Goal: Transaction & Acquisition: Obtain resource

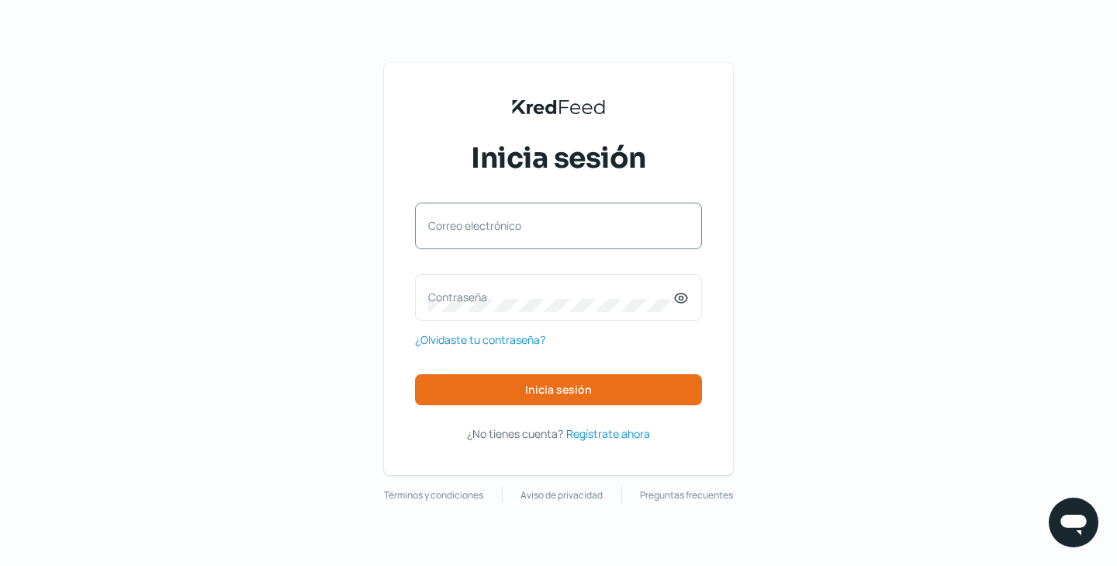
click at [597, 242] on div "Correo electrónico" at bounding box center [558, 225] width 287 height 47
click at [560, 252] on div "Correo electrónico Contraseña ¿Olvidaste tu contraseña? Inicia sesión" at bounding box center [558, 303] width 287 height 202
click at [534, 188] on div "Inicia sesión Correo electrónico Contraseña ¿Olvidaste tu contraseña? Inicia se…" at bounding box center [558, 291] width 287 height 305
click at [534, 202] on div "Correo electrónico" at bounding box center [558, 225] width 287 height 47
click at [534, 227] on input "Correo electrónico" at bounding box center [558, 234] width 261 height 14
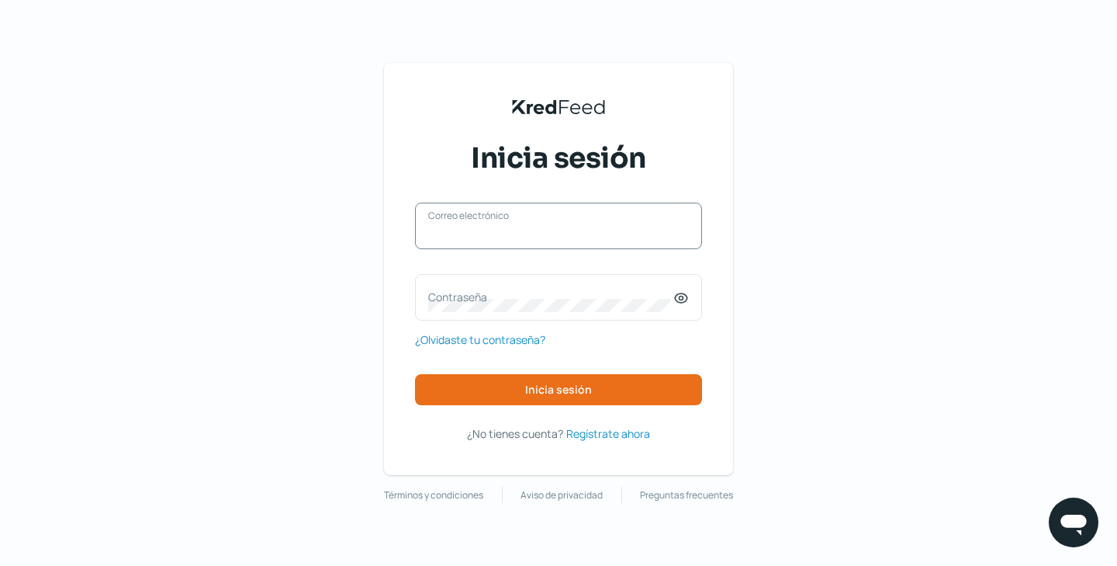
click at [534, 227] on input "Correo electrónico" at bounding box center [558, 234] width 261 height 14
type input "alfonso@acsimpresores.com"
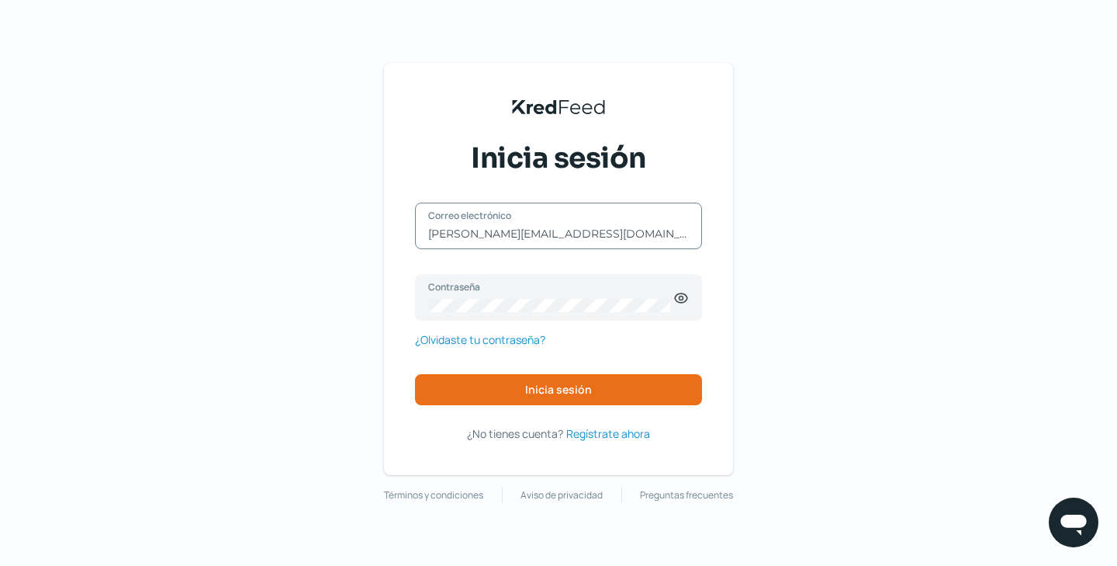
click at [529, 361] on div "alfonso@acsimpresores.com Correo electrónico Contraseña ¿Olvidaste tu contraseñ…" at bounding box center [558, 303] width 287 height 202
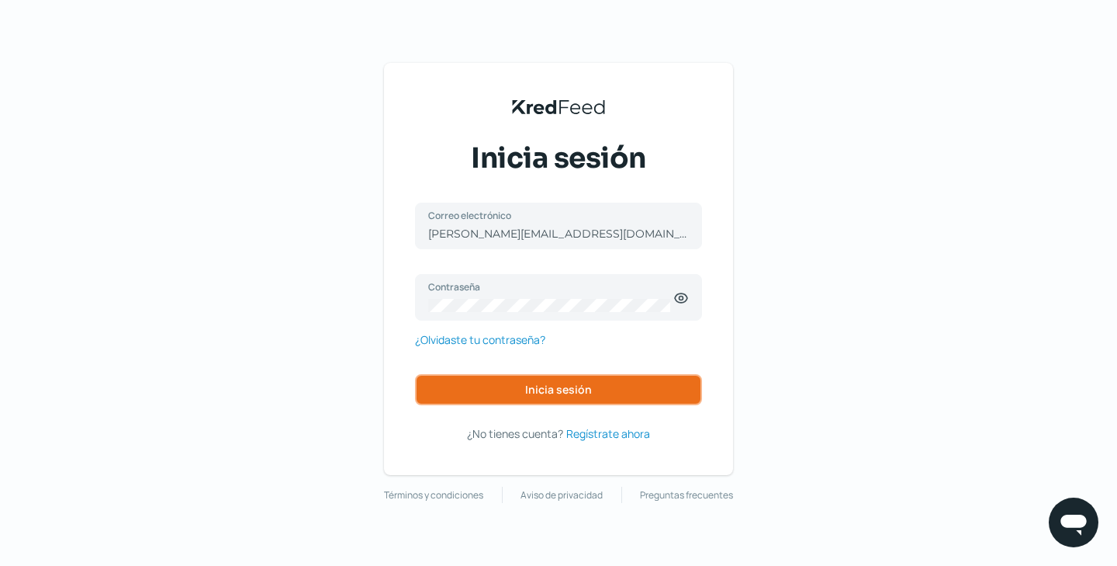
click at [529, 376] on button "Inicia sesión" at bounding box center [558, 389] width 287 height 31
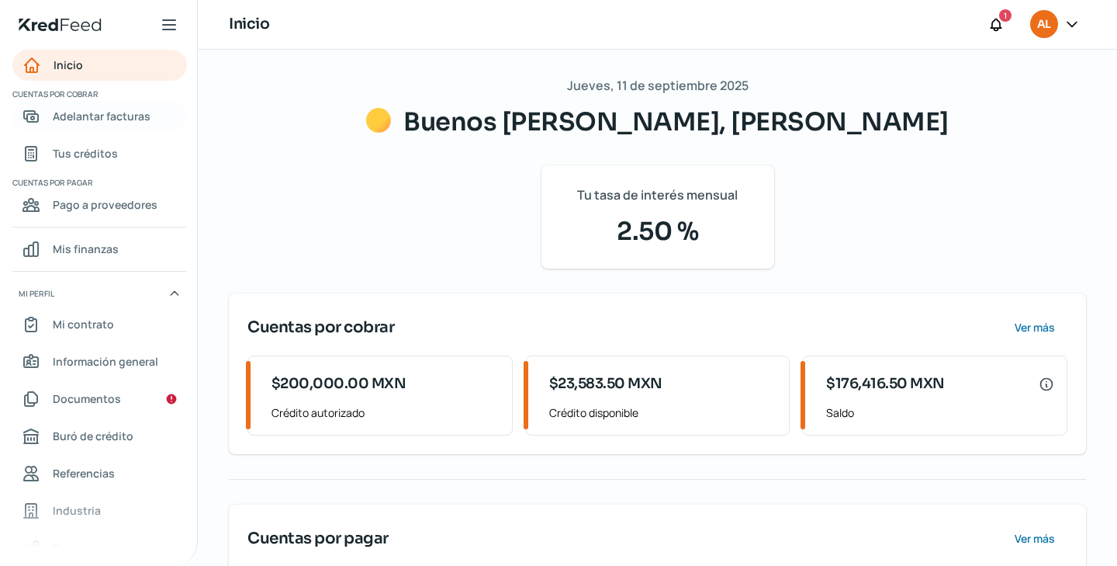
click at [125, 116] on span "Adelantar facturas" at bounding box center [102, 115] width 98 height 19
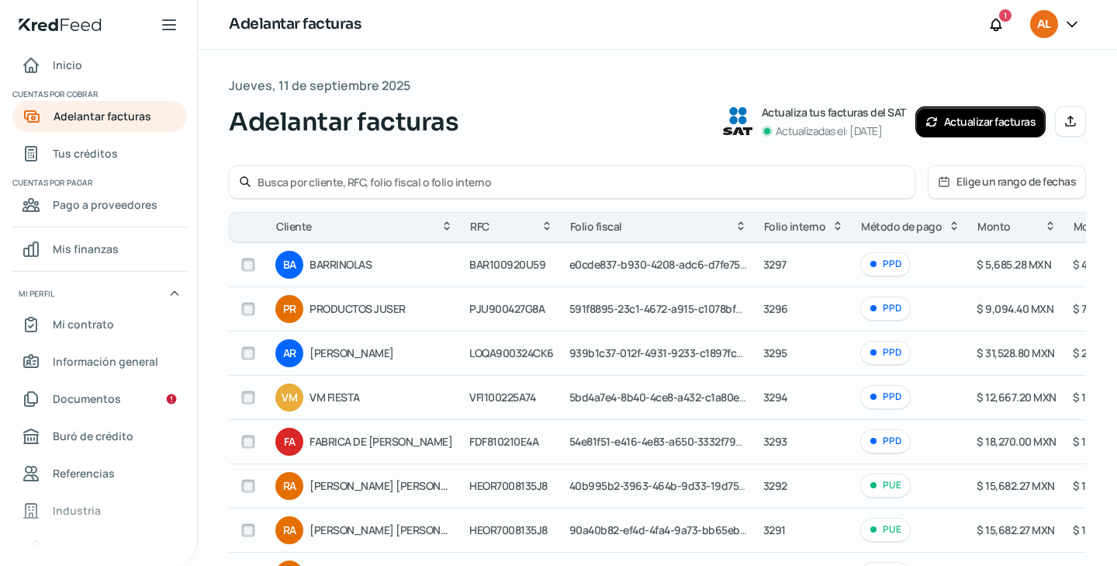
click at [247, 267] on input "checkbox" at bounding box center [248, 265] width 14 height 14
checkbox input "true"
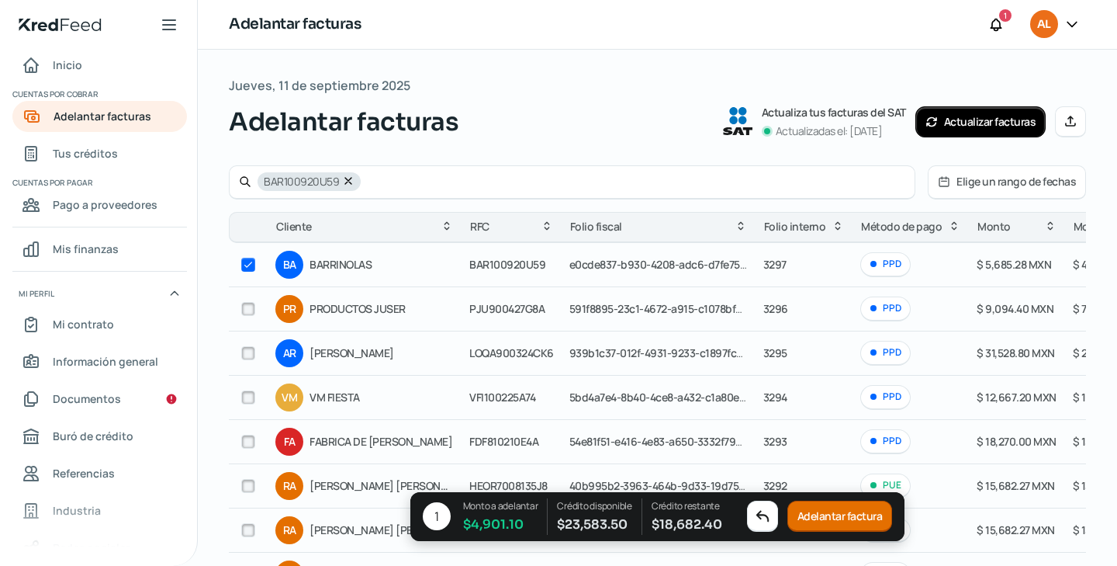
click at [823, 521] on button "Adelantar factura" at bounding box center [840, 516] width 106 height 31
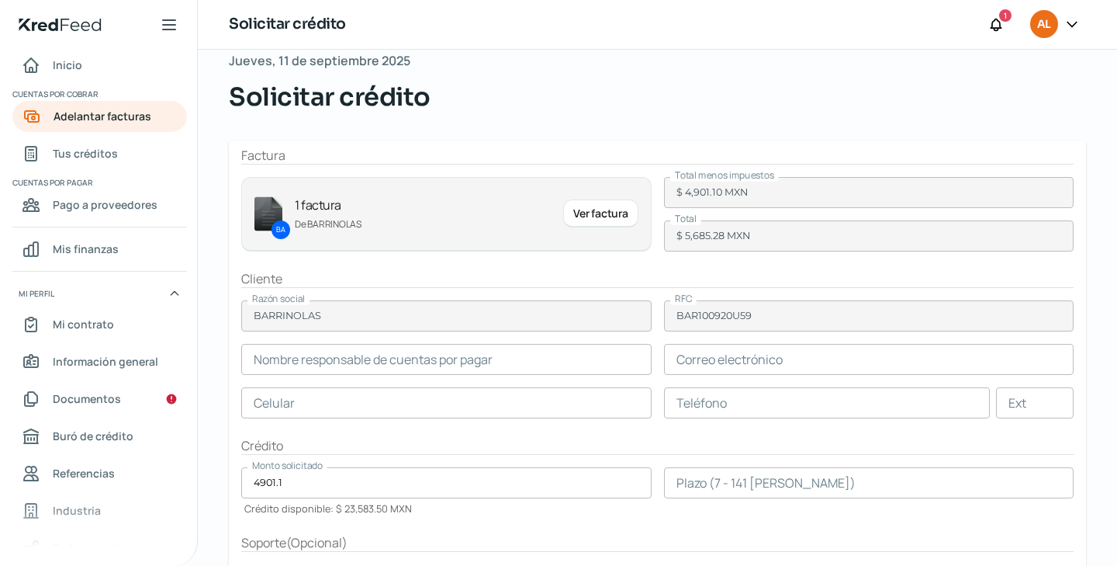
click at [521, 358] on input "text" at bounding box center [446, 359] width 410 height 31
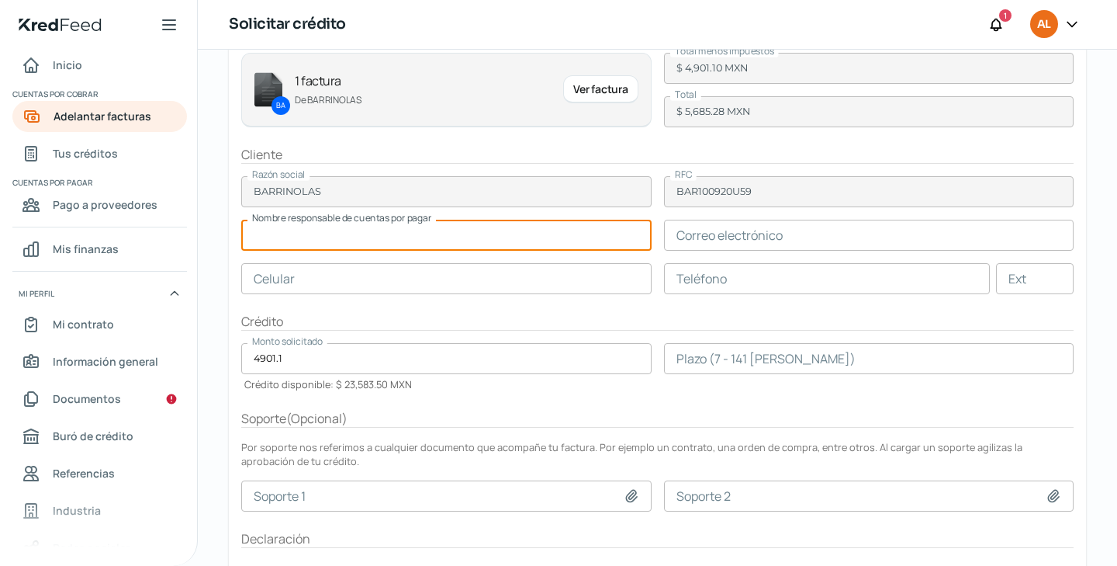
scroll to position [166, 0]
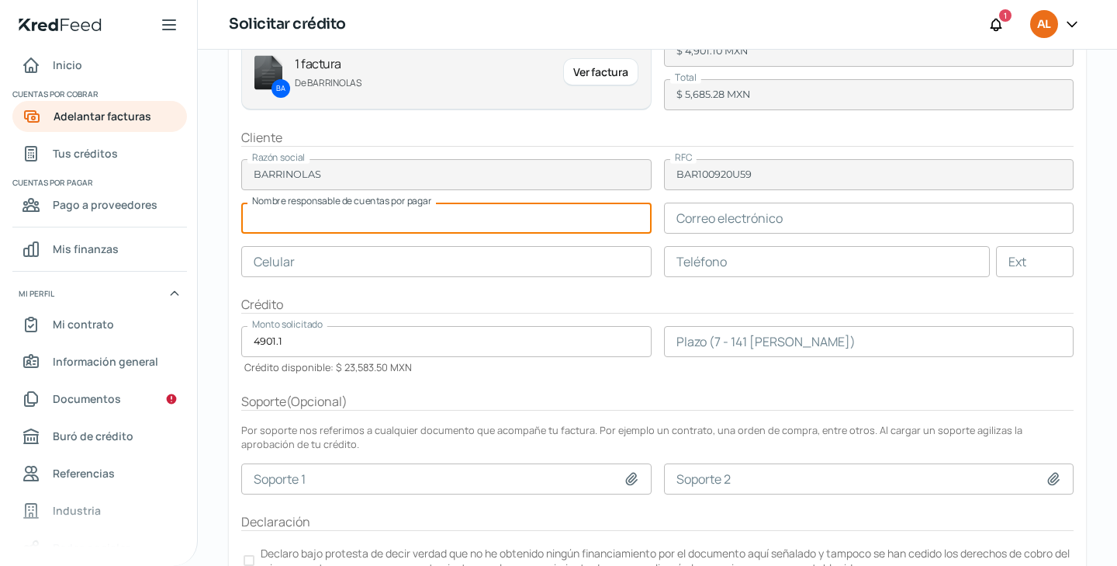
click at [524, 393] on div "Soporte ( Opcional )" at bounding box center [657, 402] width 832 height 18
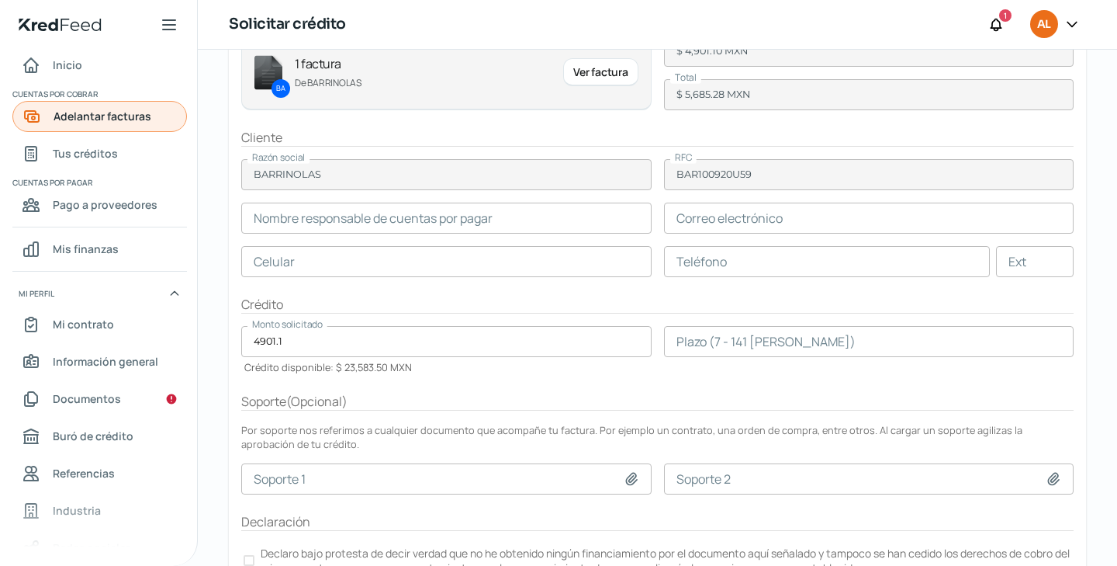
click at [119, 119] on span "Adelantar facturas" at bounding box center [103, 115] width 98 height 19
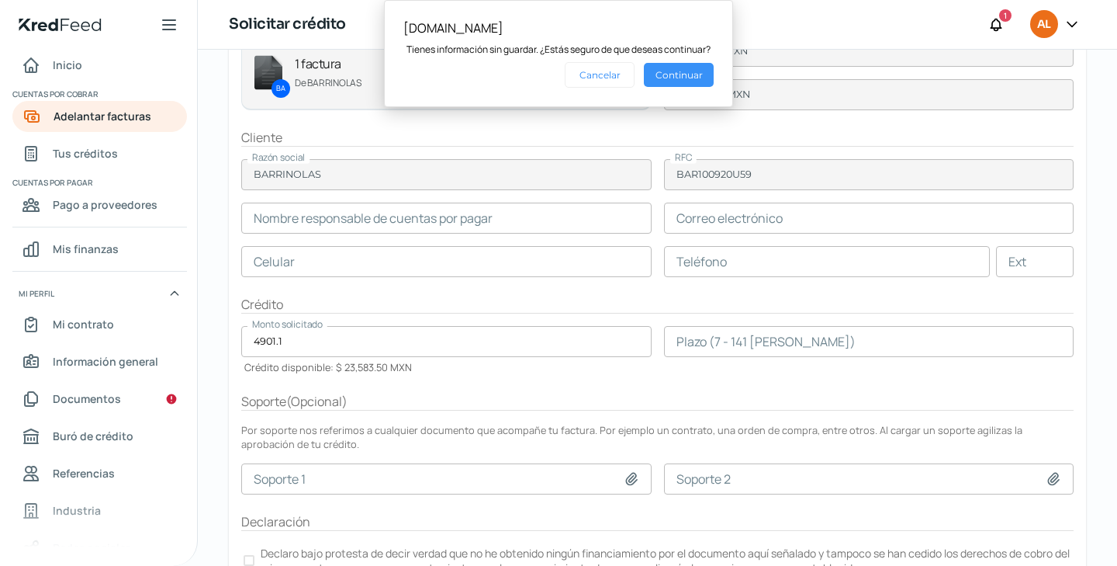
click at [699, 71] on button "Continuar" at bounding box center [679, 75] width 70 height 24
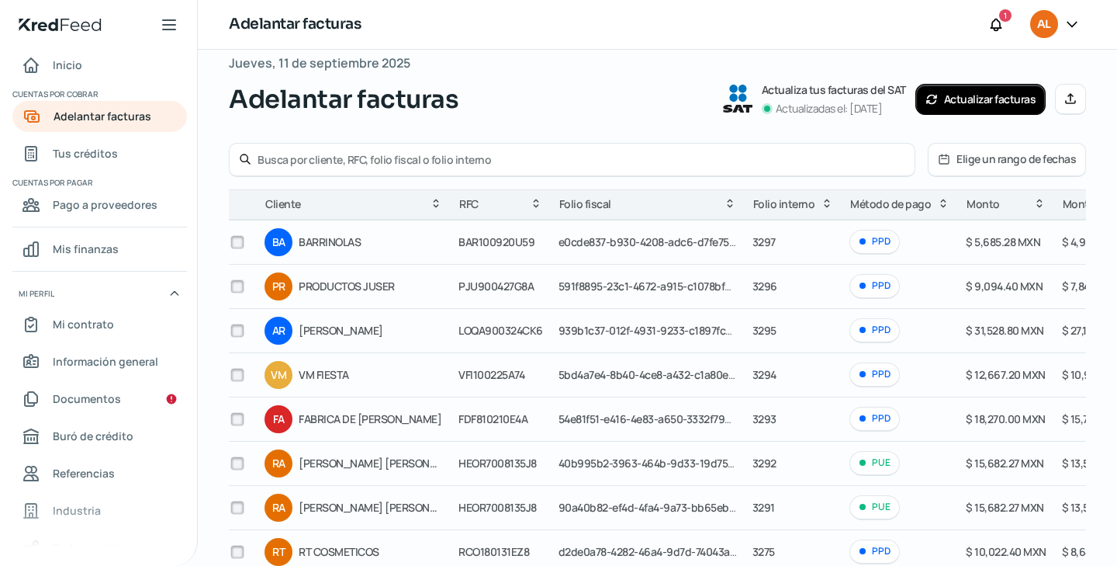
scroll to position [25, 0]
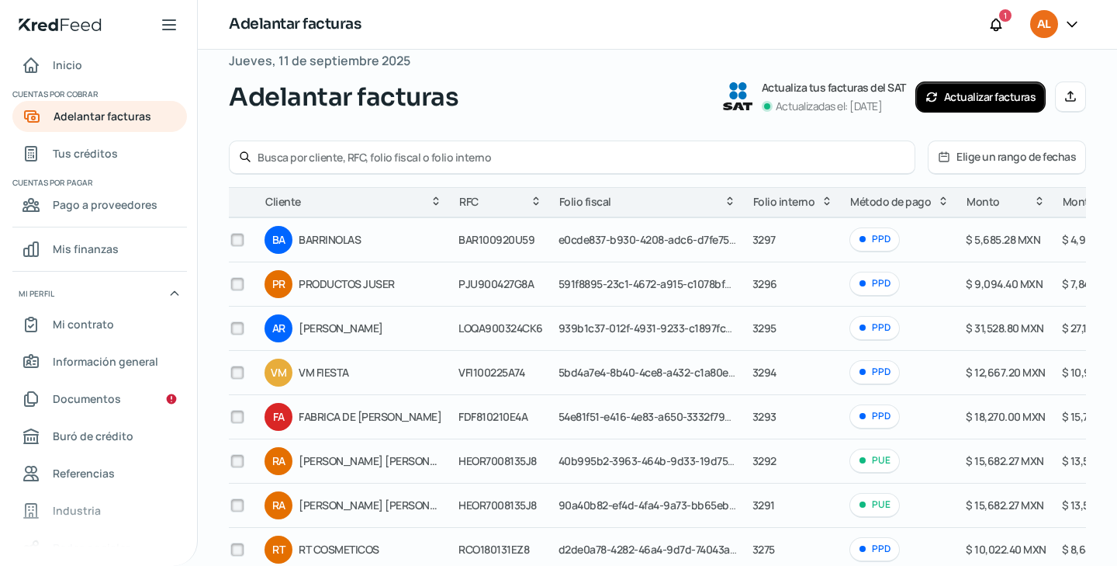
click at [244, 332] on input "checkbox" at bounding box center [237, 328] width 14 height 14
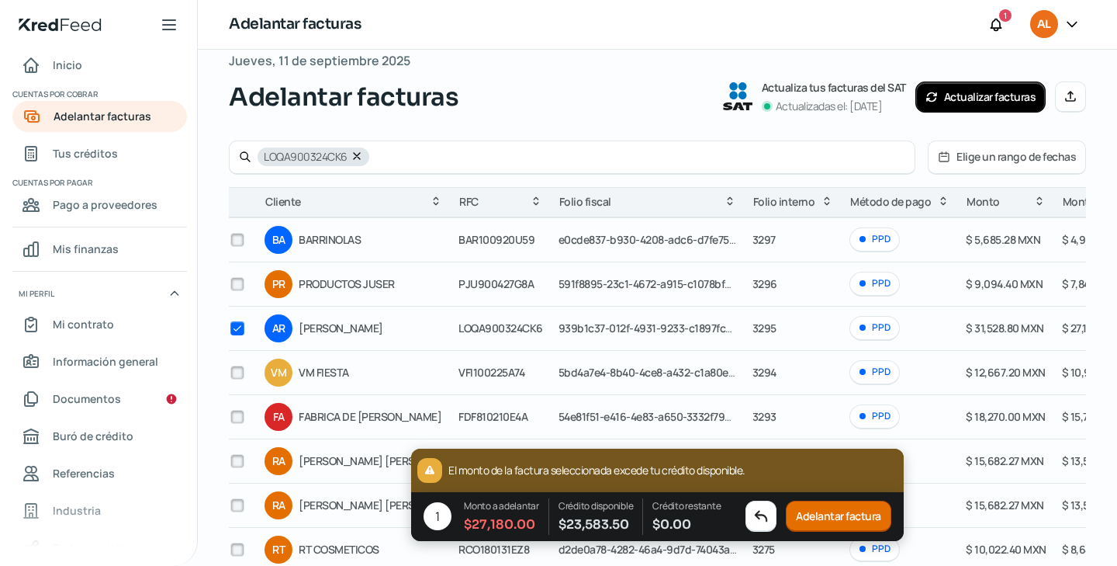
click at [237, 330] on input "checkbox" at bounding box center [237, 328] width 14 height 14
checkbox input "false"
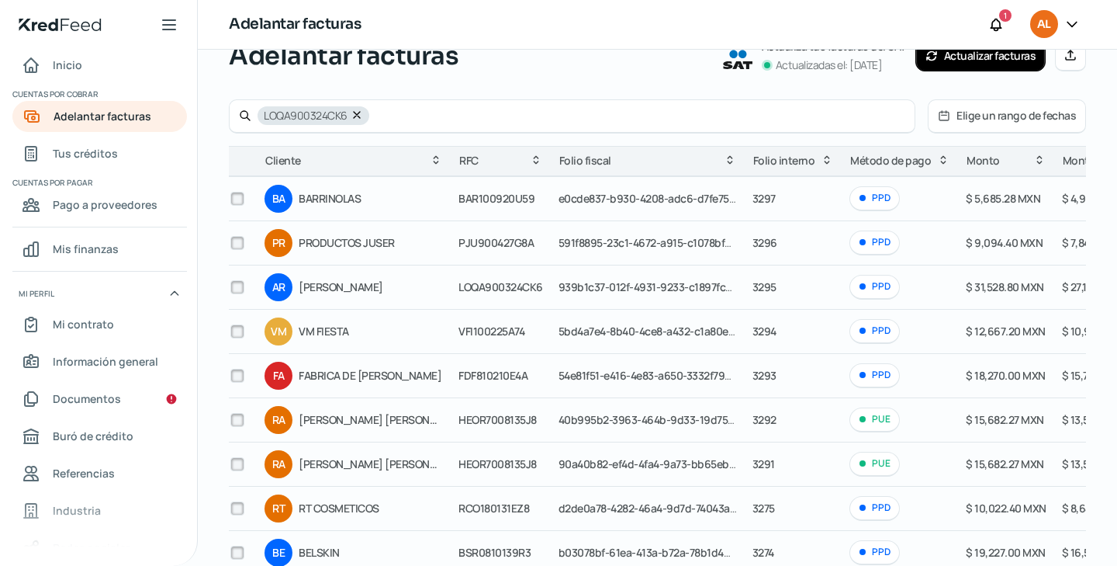
scroll to position [0, 0]
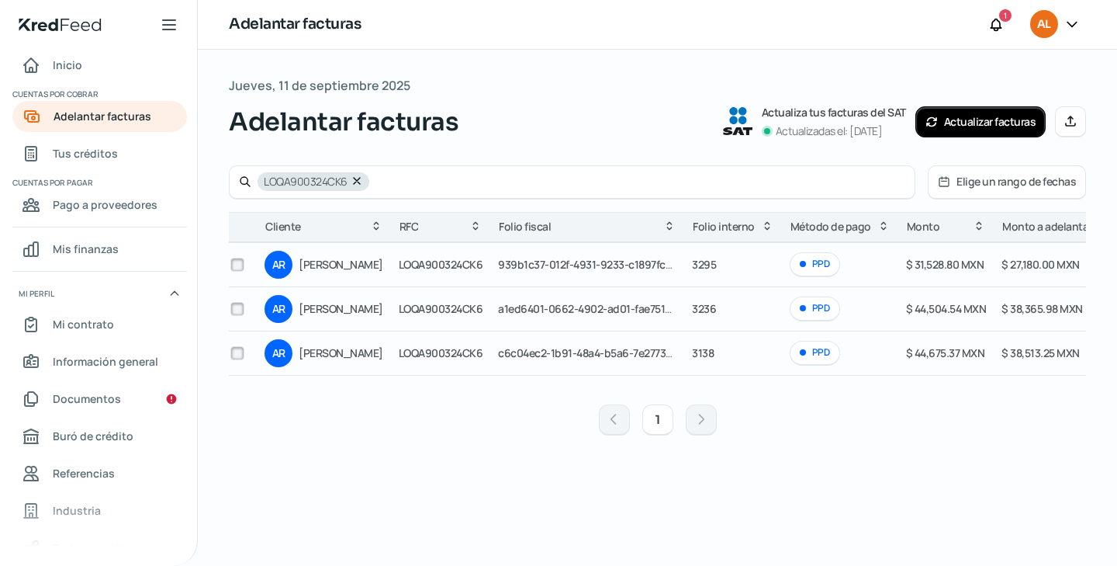
click at [355, 178] on icon at bounding box center [357, 181] width 12 height 12
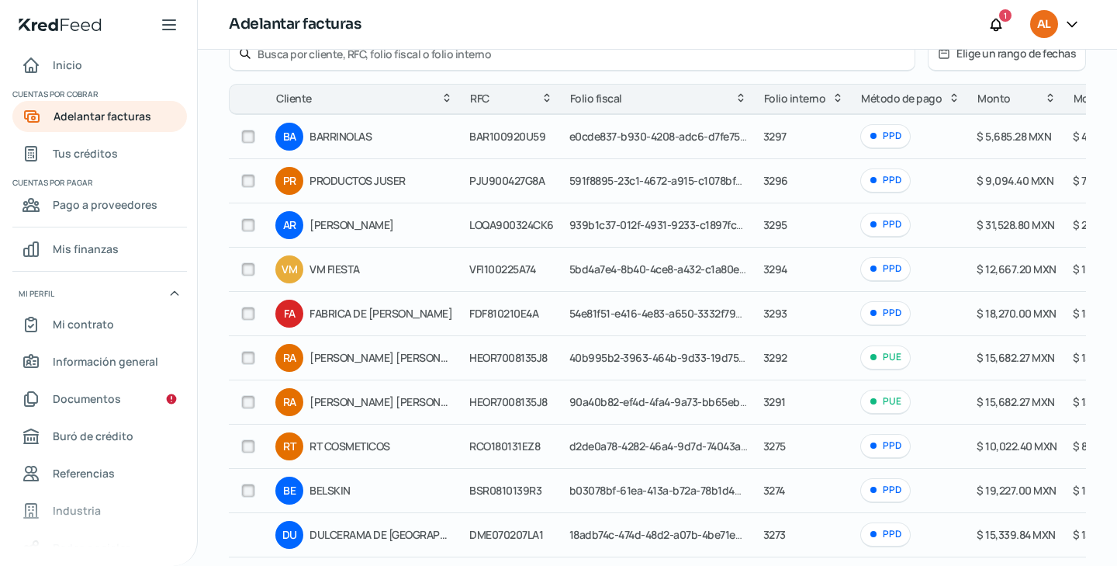
click at [255, 310] on div at bounding box center [248, 313] width 23 height 23
click at [248, 312] on input "checkbox" at bounding box center [248, 313] width 14 height 14
checkbox input "true"
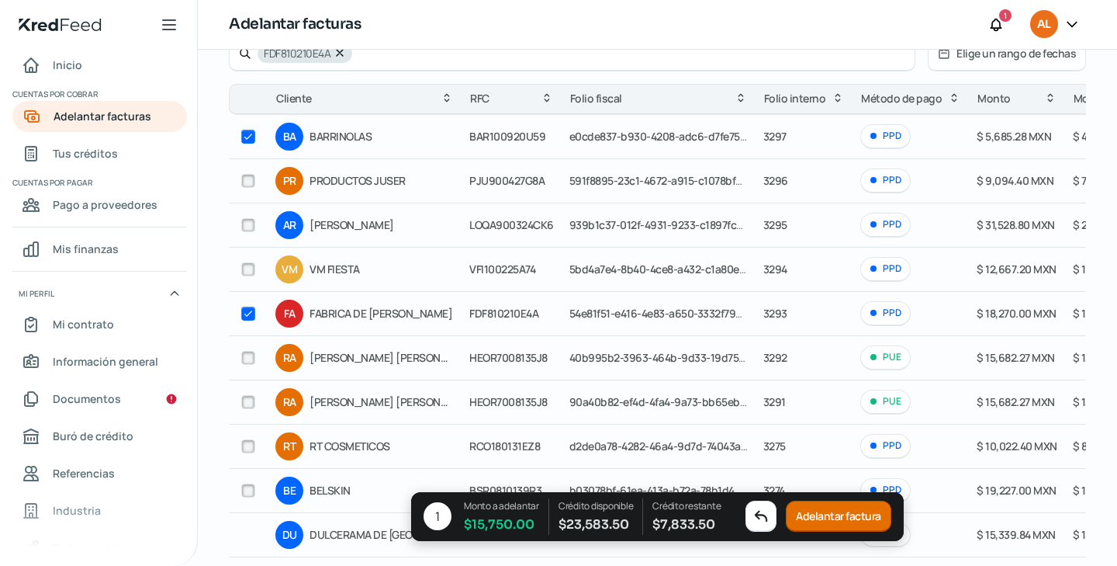
click at [843, 517] on button "Adelantar factura" at bounding box center [839, 516] width 106 height 31
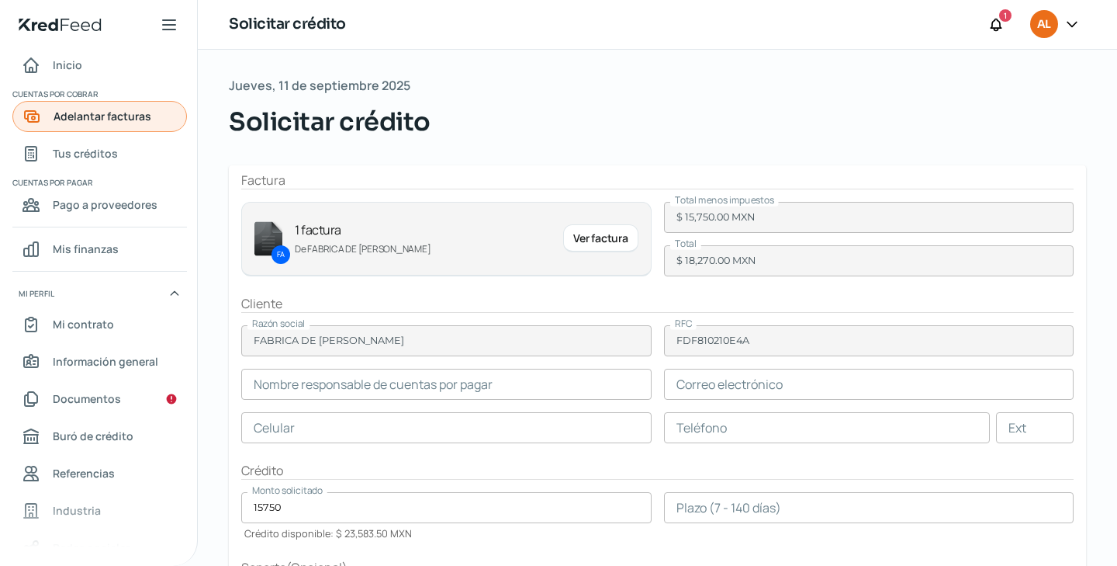
click at [137, 122] on span "Adelantar facturas" at bounding box center [103, 115] width 98 height 19
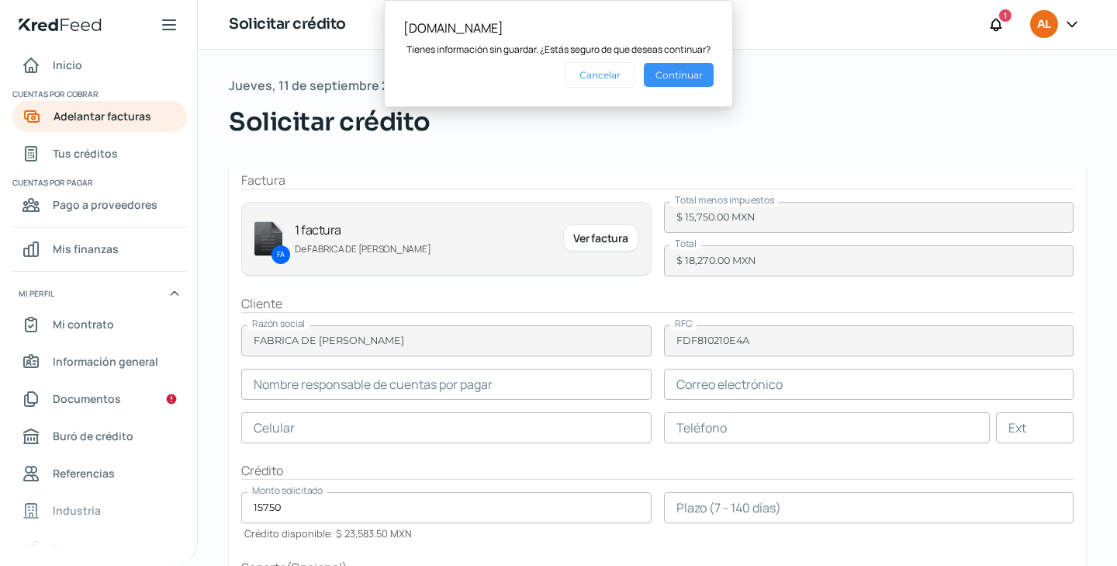
click at [680, 67] on button "Continuar" at bounding box center [679, 75] width 70 height 24
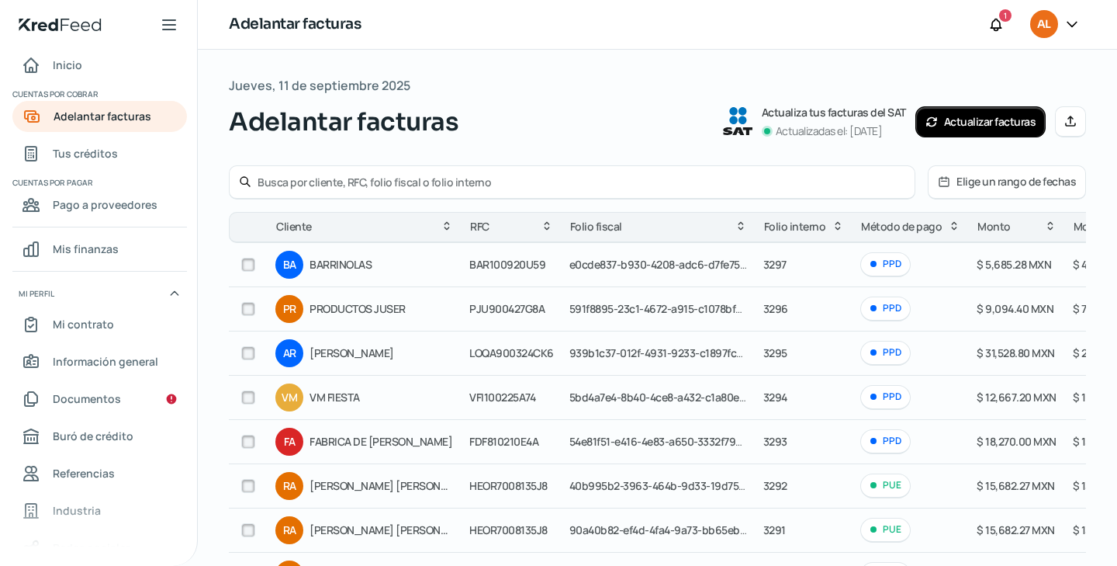
click at [252, 314] on input "checkbox" at bounding box center [248, 309] width 14 height 14
checkbox input "true"
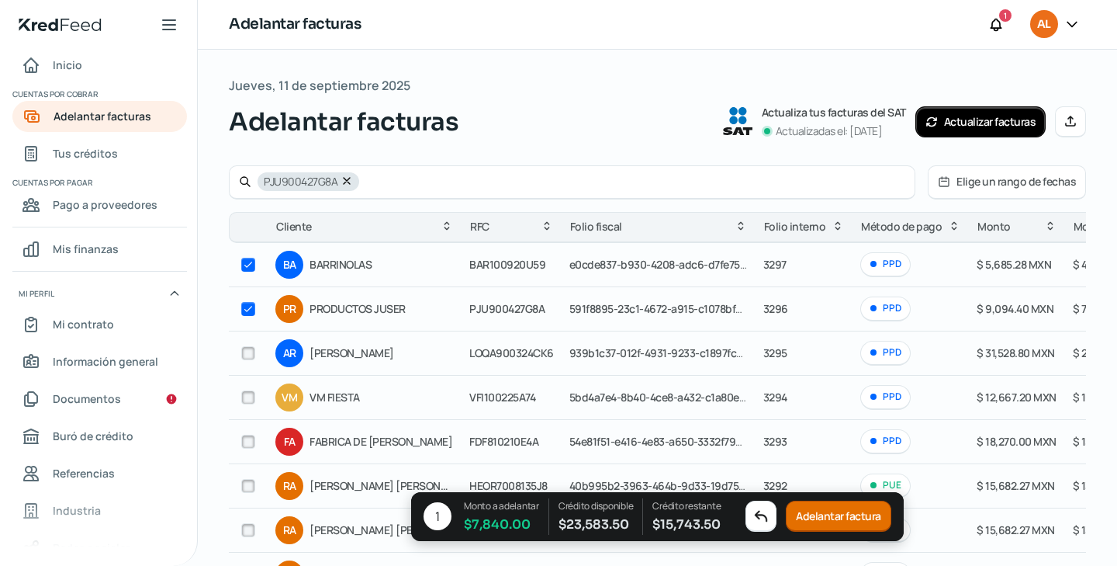
checkbox input "true"
checkbox input "false"
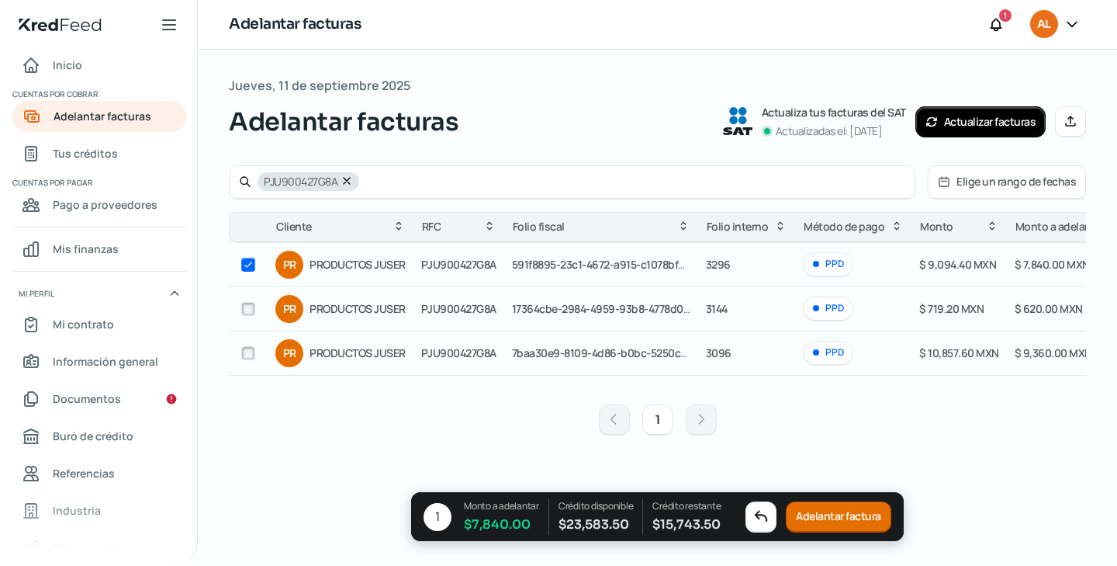
click at [846, 514] on button "Adelantar factura" at bounding box center [839, 516] width 106 height 31
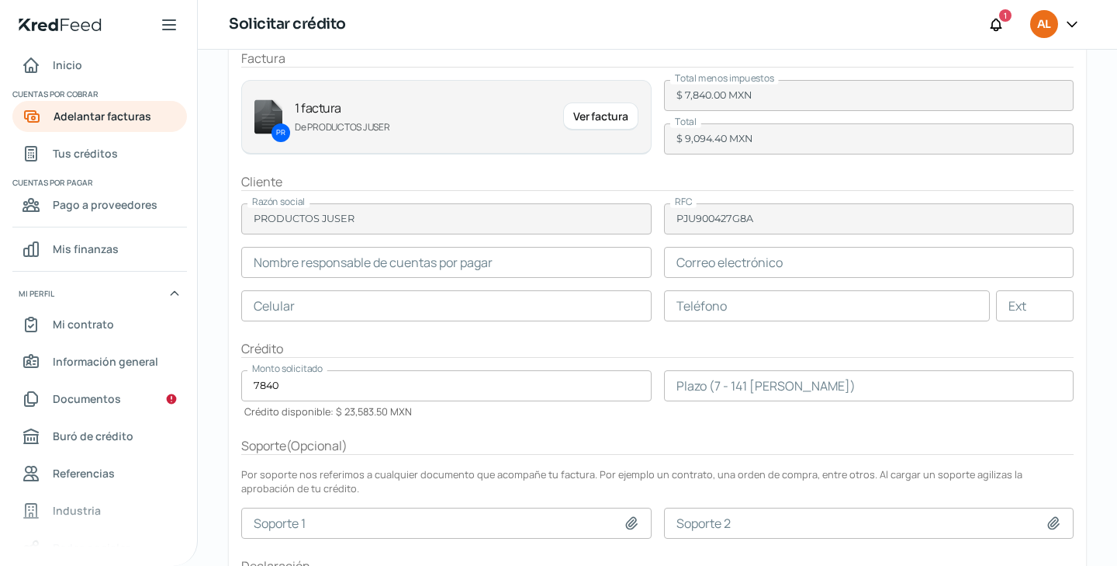
scroll to position [140, 0]
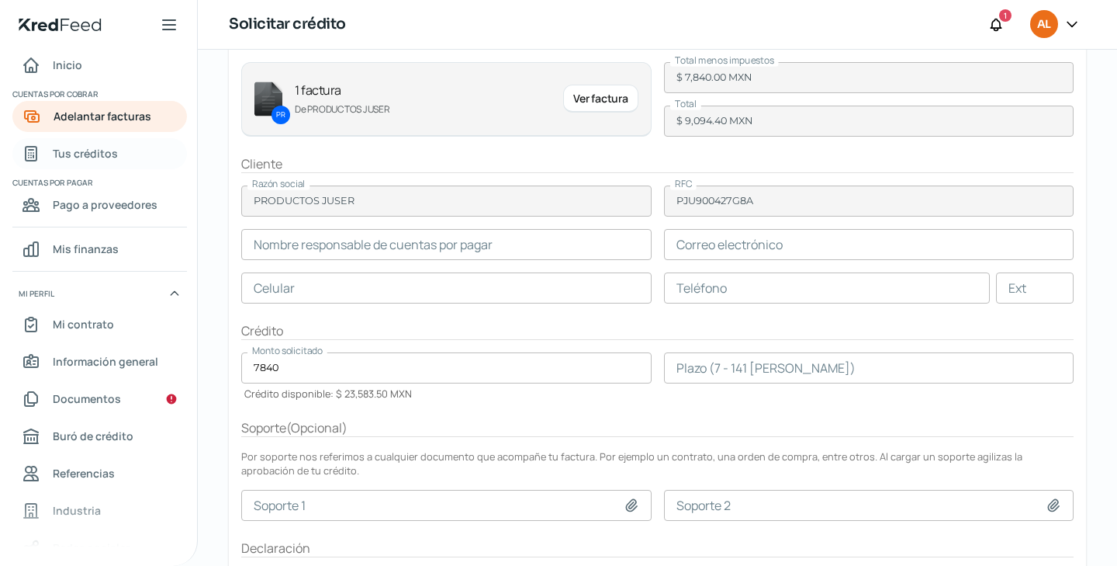
click at [71, 150] on span "Tus créditos" at bounding box center [85, 153] width 65 height 19
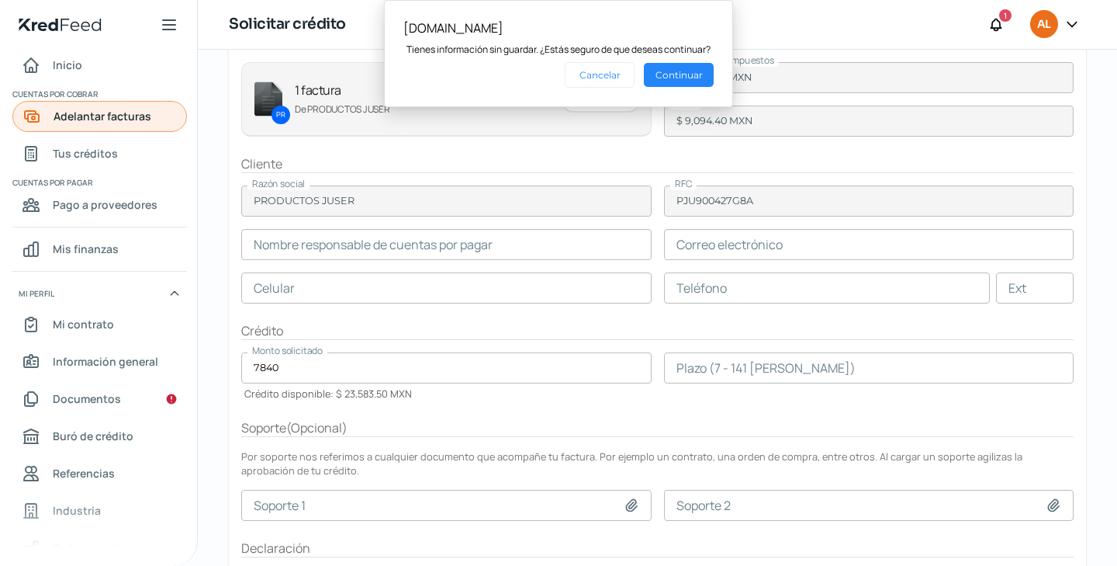
click at [12, 138] on link "Tus créditos" at bounding box center [99, 153] width 175 height 31
click at [88, 119] on span "Adelantar facturas" at bounding box center [103, 115] width 98 height 19
click at [652, 79] on button "Continuar" at bounding box center [679, 75] width 70 height 24
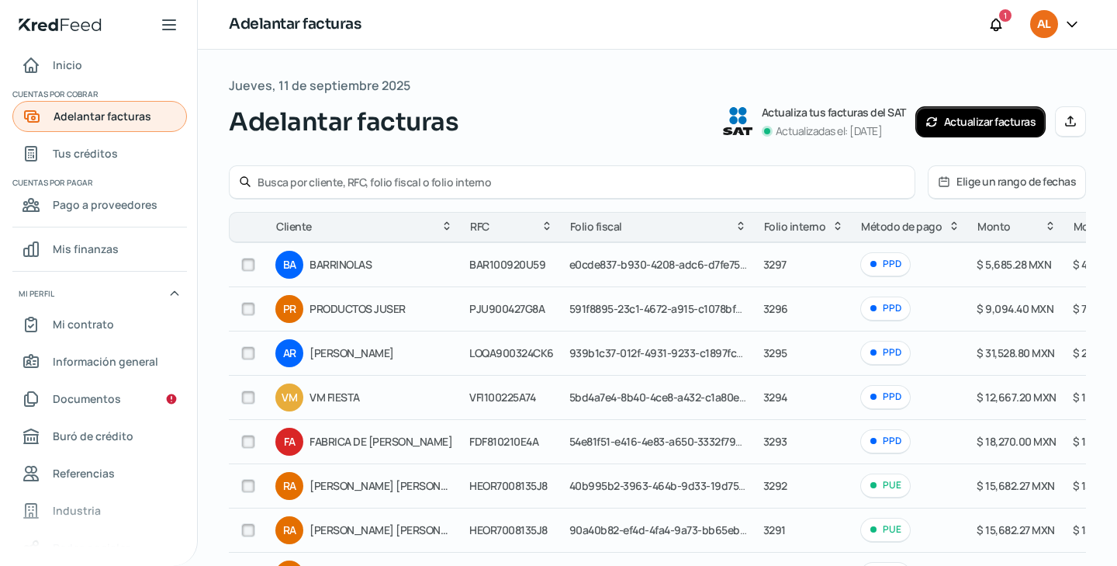
click at [47, 123] on div "Adelantar facturas" at bounding box center [86, 116] width 129 height 17
click at [247, 265] on input "checkbox" at bounding box center [248, 265] width 14 height 14
checkbox input "true"
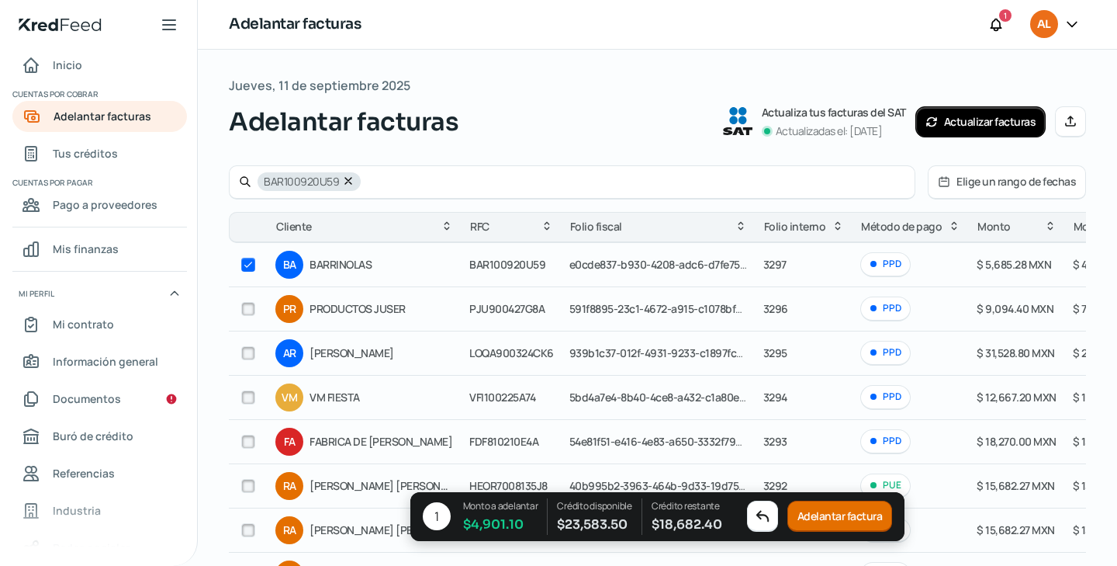
click at [806, 514] on button "Adelantar factura" at bounding box center [840, 516] width 106 height 31
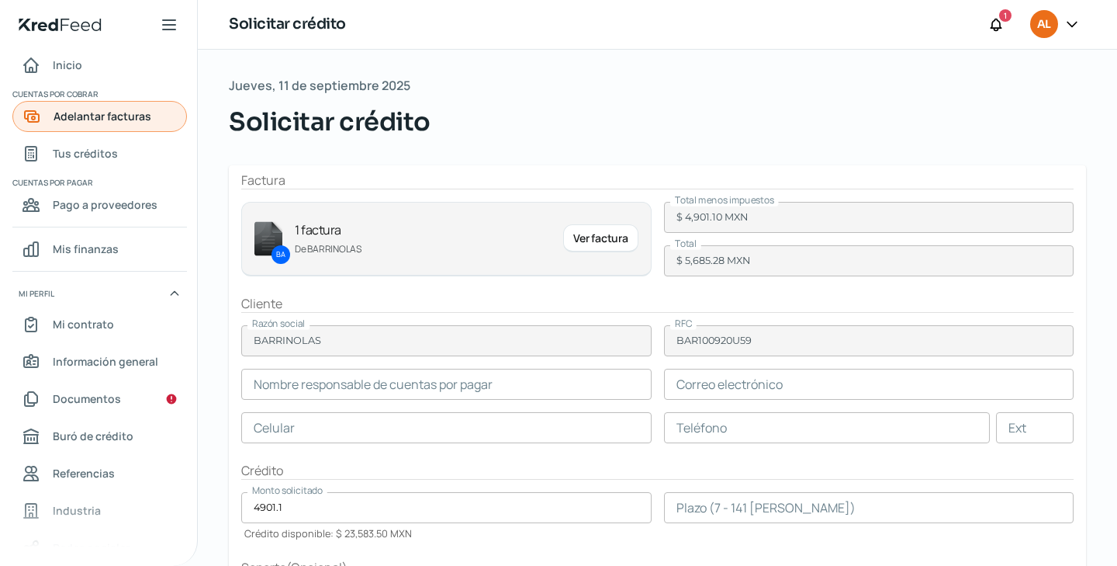
click at [125, 115] on span "Adelantar facturas" at bounding box center [103, 115] width 98 height 19
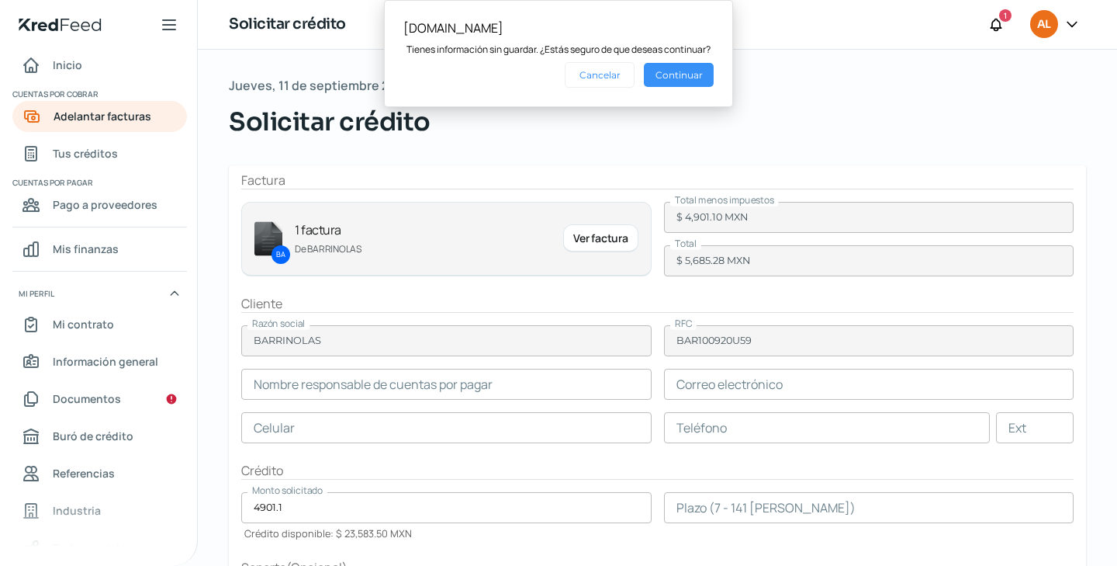
click at [683, 66] on button "Continuar" at bounding box center [679, 75] width 70 height 24
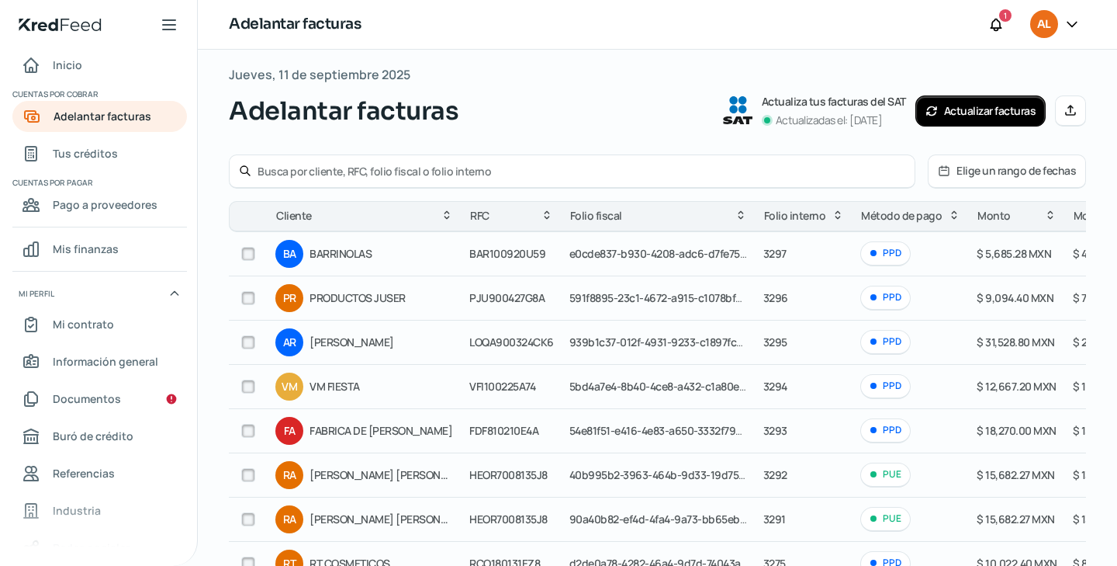
scroll to position [12, 0]
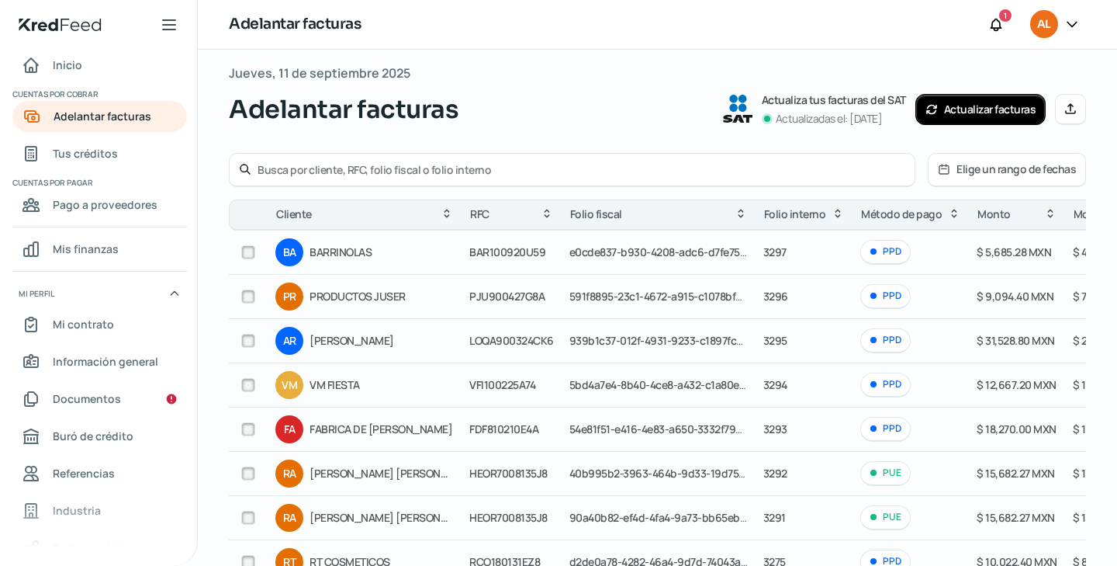
click at [250, 474] on input "checkbox" at bounding box center [248, 473] width 14 height 14
checkbox input "true"
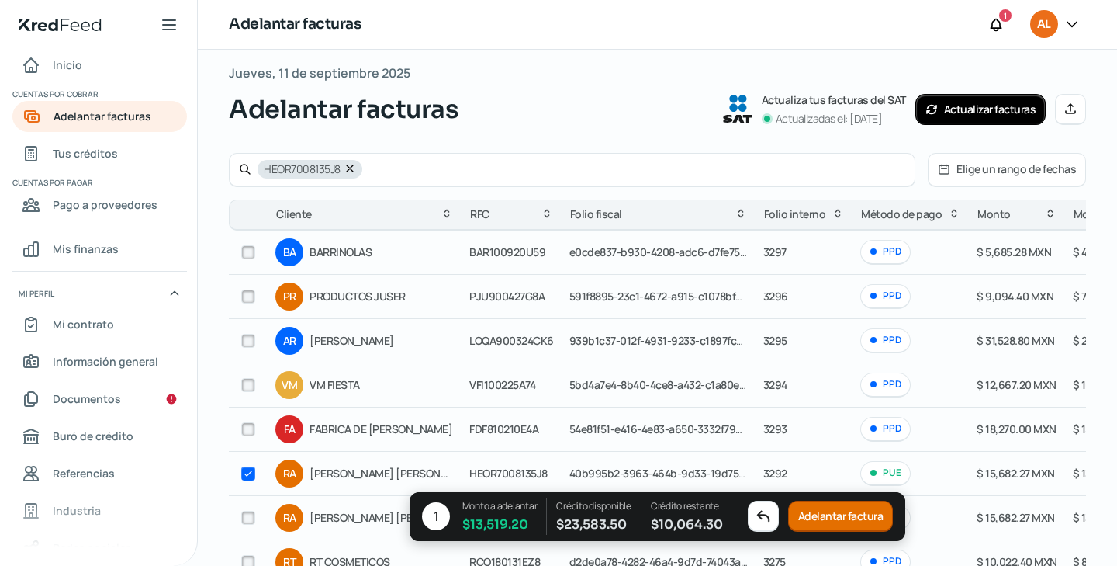
click at [824, 516] on button "Adelantar factura" at bounding box center [841, 516] width 106 height 31
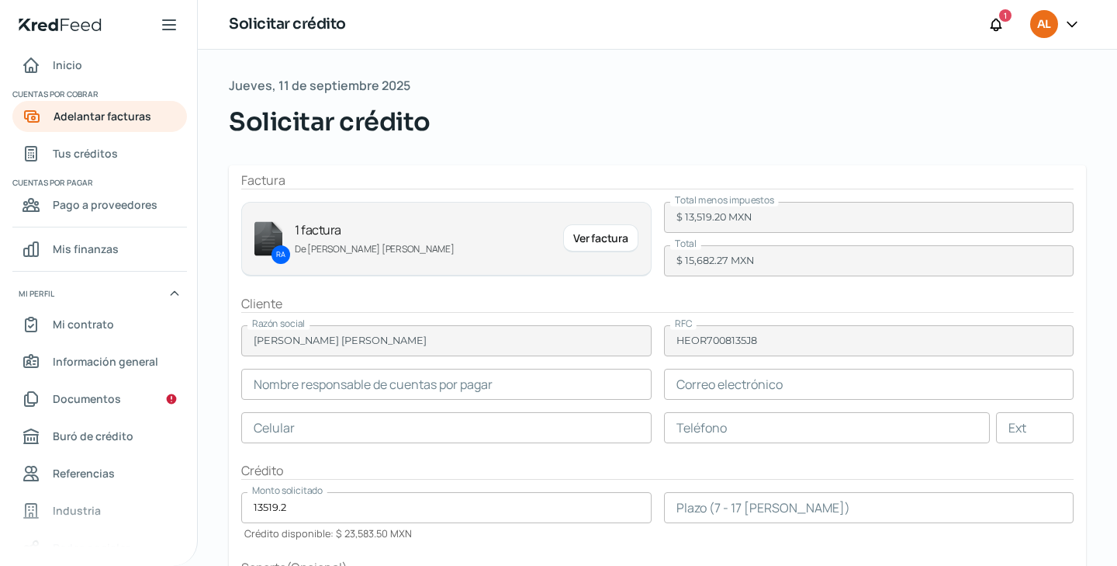
type input "RAMON HERNANDEZ OTERO"
type input "ramon@pegaton.com.mx"
type input "33 - 1196 - 8733"
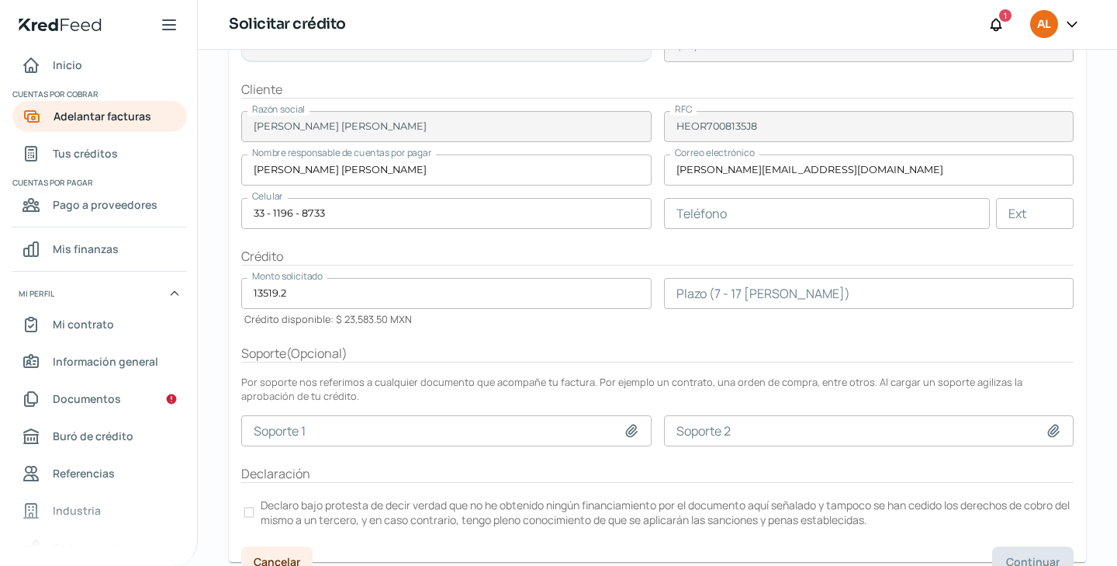
scroll to position [218, 0]
click at [725, 282] on input "number" at bounding box center [869, 289] width 410 height 31
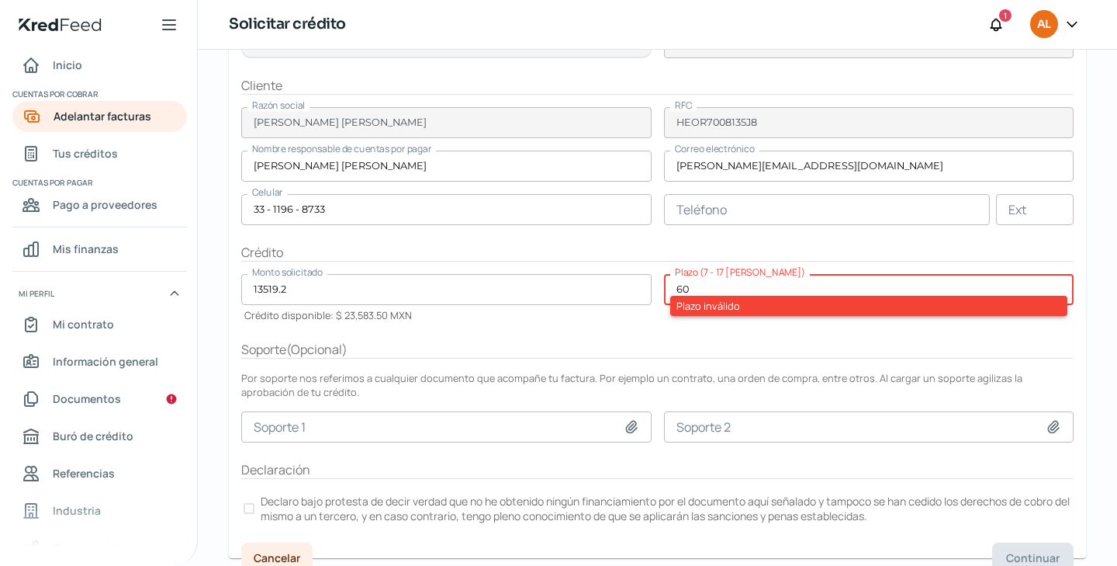
type input "6"
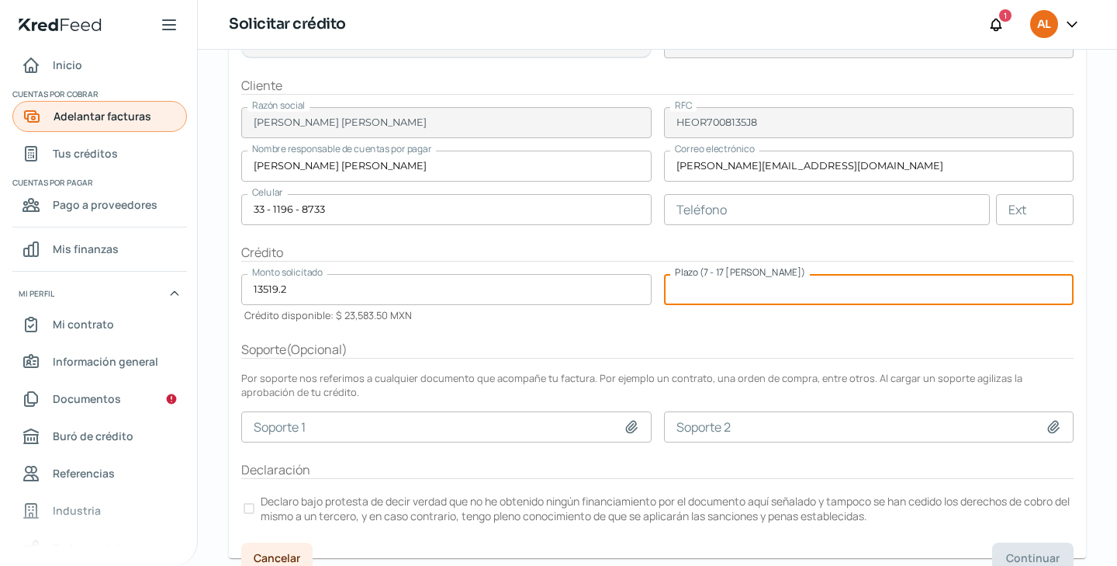
click at [149, 119] on span "Adelantar facturas" at bounding box center [103, 115] width 98 height 19
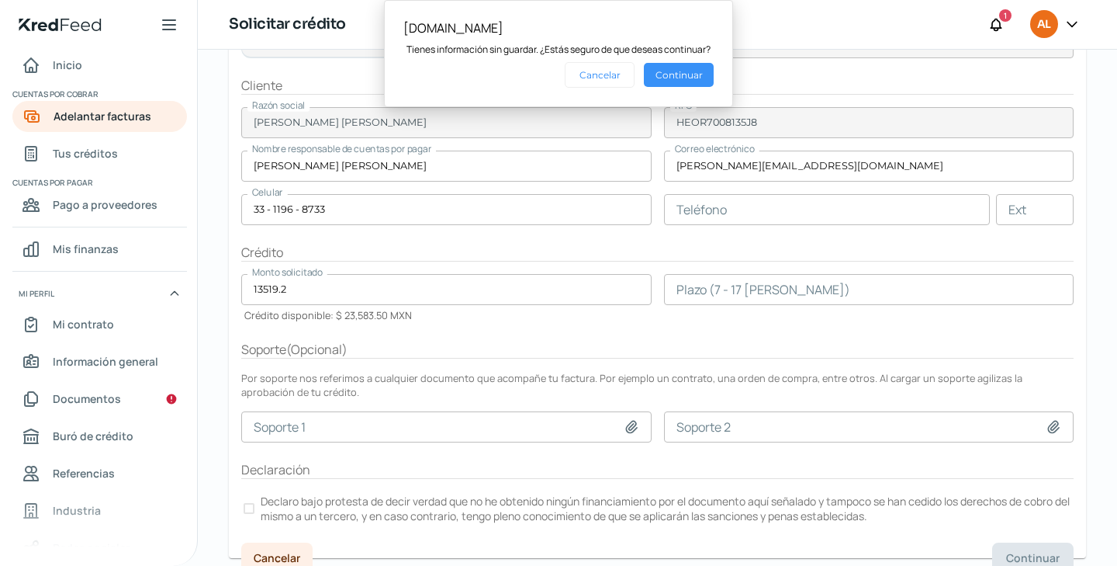
click at [666, 70] on button "Continuar" at bounding box center [679, 75] width 70 height 24
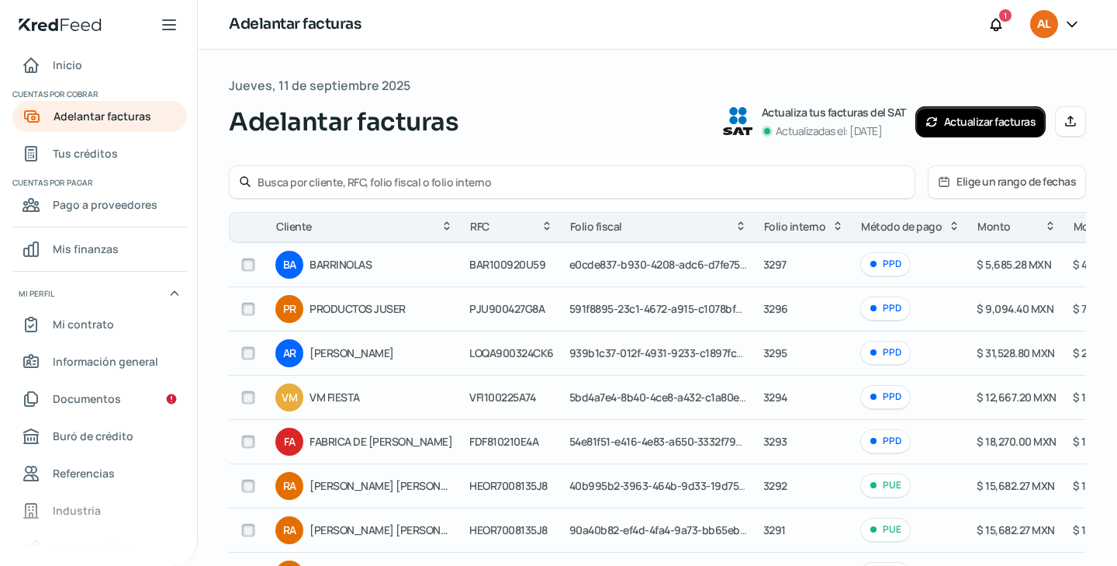
click at [326, 182] on input "text" at bounding box center [582, 182] width 648 height 15
type input "3270"
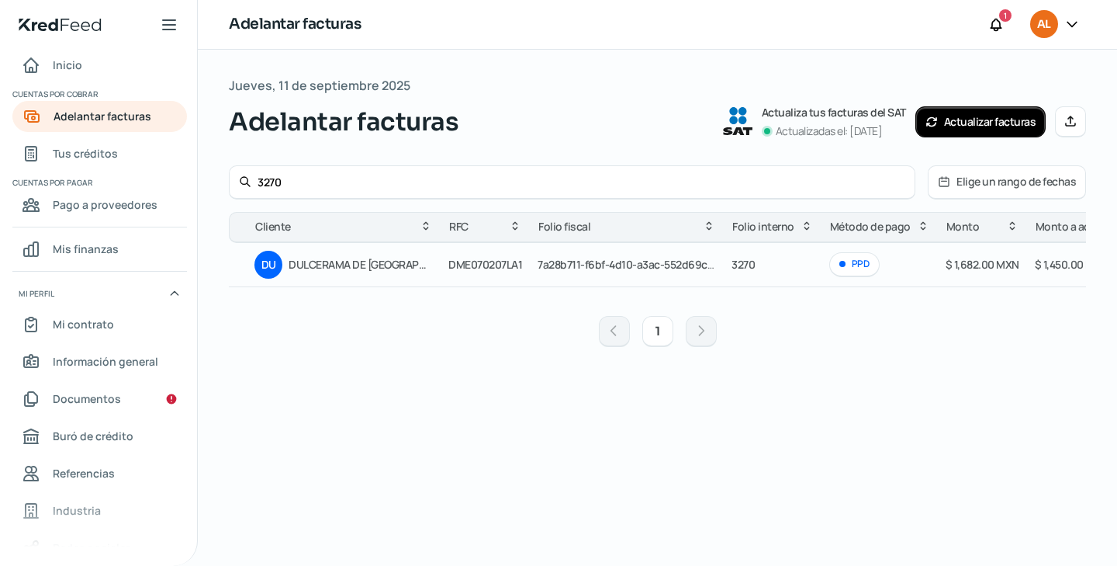
click at [448, 235] on div "RFC" at bounding box center [485, 226] width 88 height 19
click at [448, 259] on span "DME070207LA1" at bounding box center [485, 264] width 74 height 15
click at [258, 263] on div "DU" at bounding box center [268, 265] width 28 height 28
click at [671, 277] on td "7a28b711-f6bf-4d10-a3ac-552d69cf43b6" at bounding box center [627, 265] width 194 height 44
click at [330, 257] on span "DULCERAMA DE MEXICO" at bounding box center [361, 264] width 144 height 19
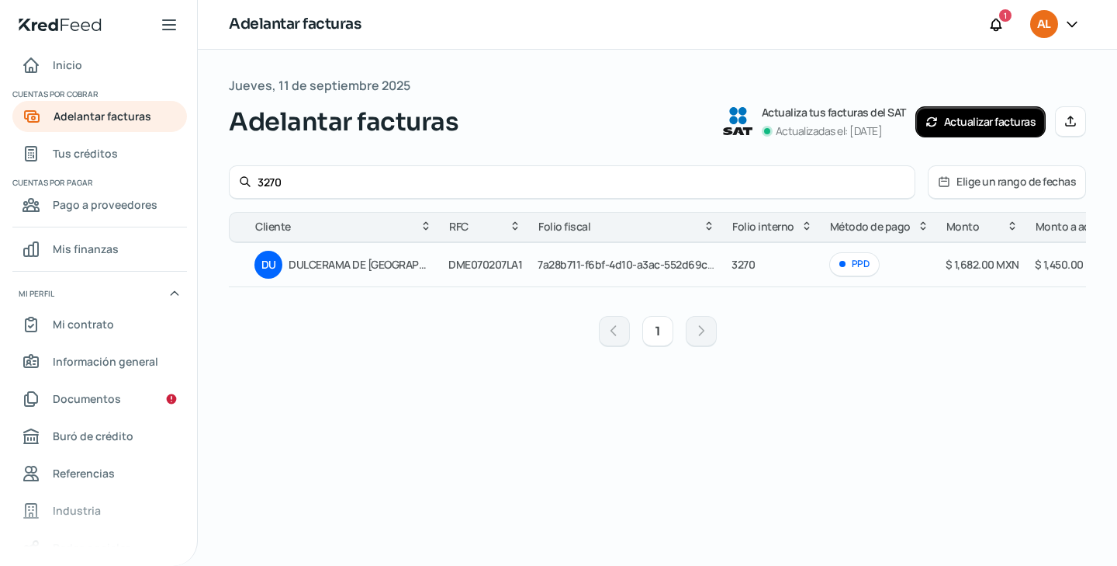
click at [235, 257] on td at bounding box center [238, 265] width 18 height 44
click at [268, 257] on div "DU" at bounding box center [268, 265] width 28 height 28
click at [328, 261] on span "DULCERAMA DE MEXICO" at bounding box center [361, 264] width 144 height 19
click at [678, 172] on div "3270" at bounding box center [572, 182] width 687 height 34
click at [678, 175] on input "3270" at bounding box center [582, 182] width 648 height 15
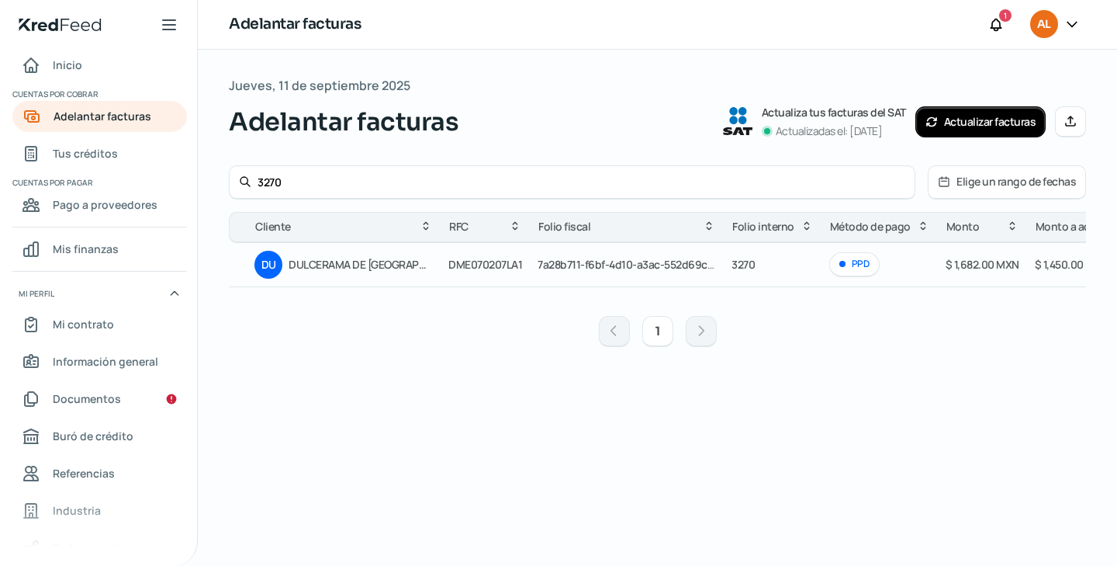
click at [678, 175] on input "3270" at bounding box center [582, 182] width 648 height 15
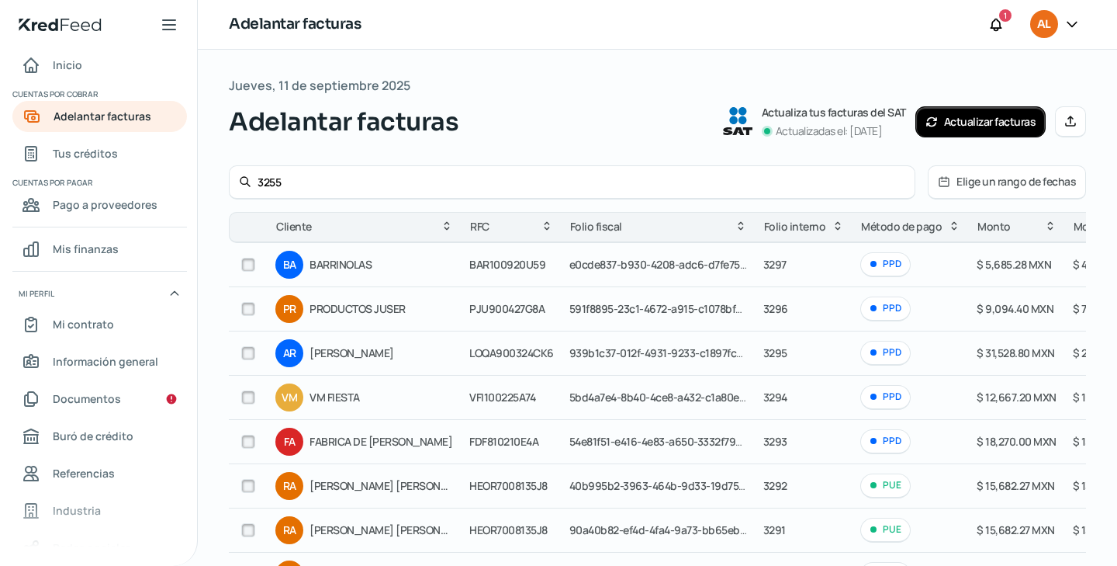
type input "3255"
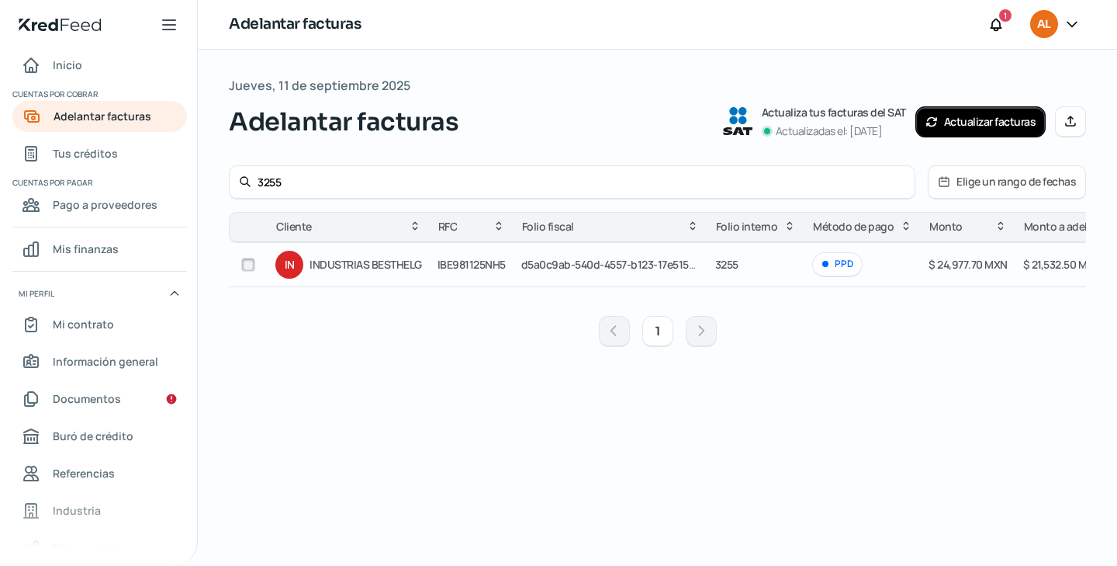
click at [364, 268] on span "INDUSTRIAS BESTHELG" at bounding box center [366, 264] width 112 height 19
click at [236, 254] on td at bounding box center [248, 265] width 39 height 44
click at [239, 256] on div at bounding box center [248, 264] width 23 height 23
click at [239, 260] on div at bounding box center [248, 264] width 23 height 23
click at [245, 267] on input "checkbox" at bounding box center [248, 265] width 14 height 14
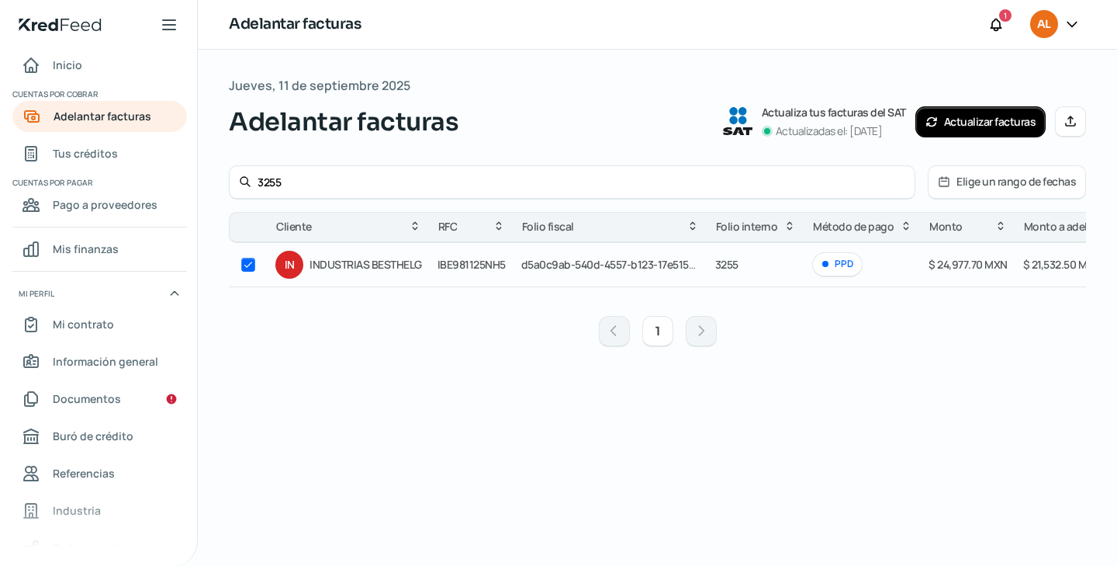
checkbox input "true"
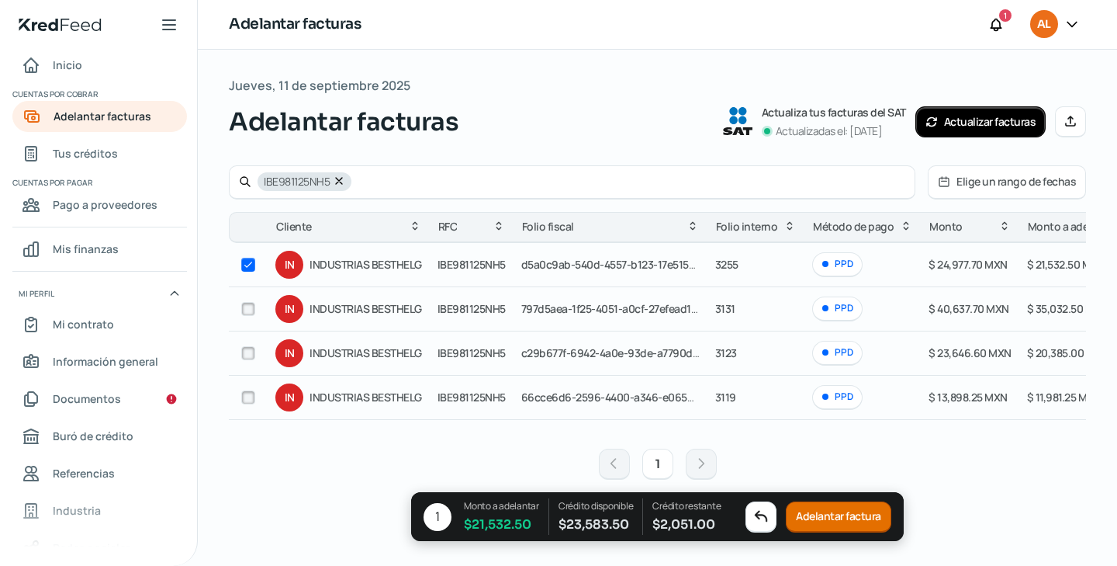
click at [843, 519] on button "Adelantar factura" at bounding box center [839, 516] width 106 height 31
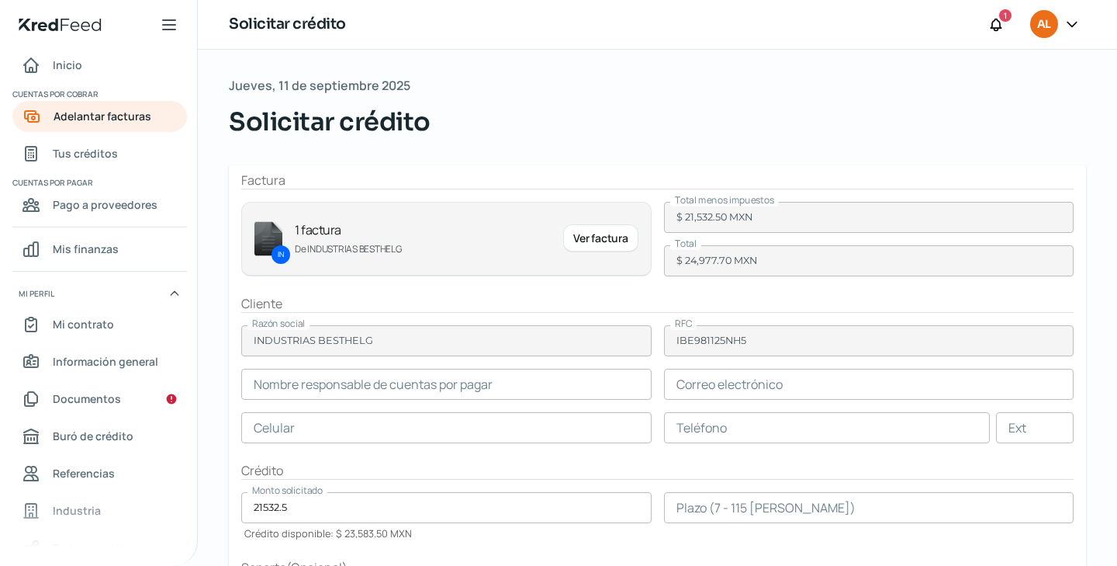
type input "Berenice Lomelí"
type input "cuentasporpagar@besthelg.com"
type input "39 - 1917 - 2090"
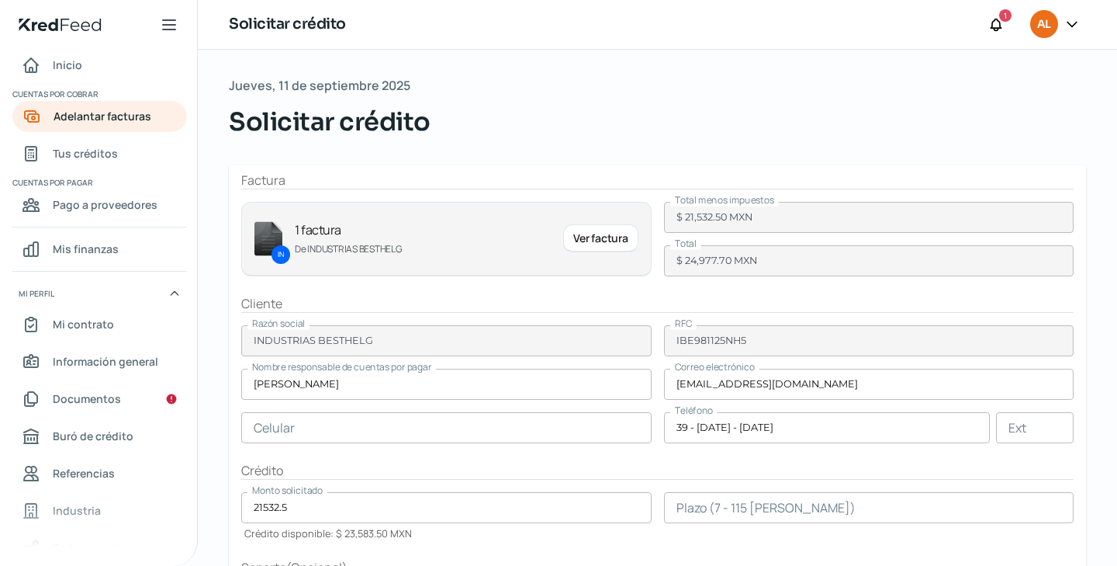
click at [718, 502] on input "number" at bounding box center [869, 507] width 410 height 31
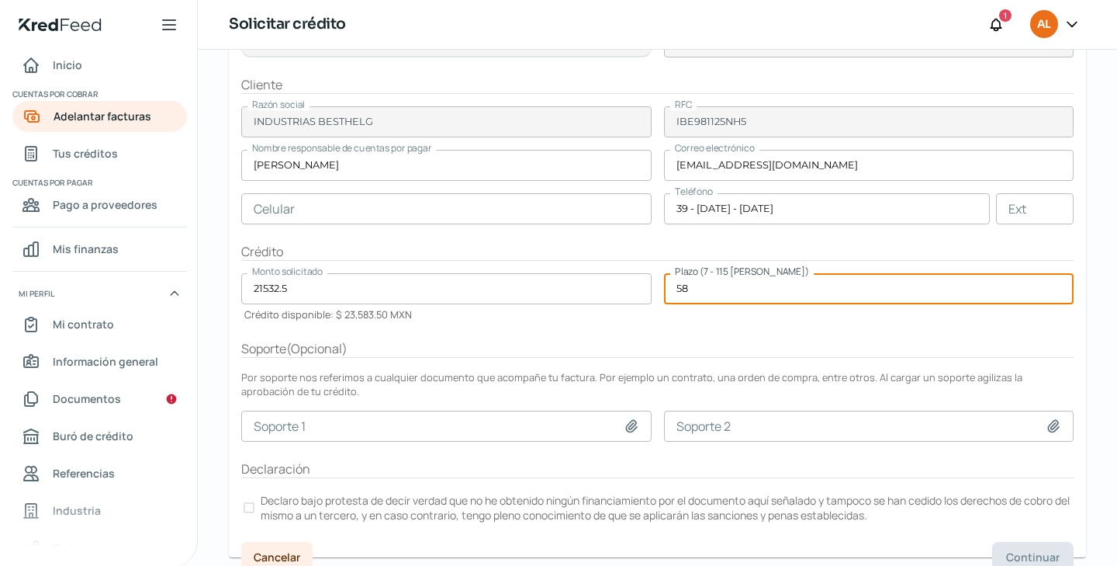
scroll to position [234, 0]
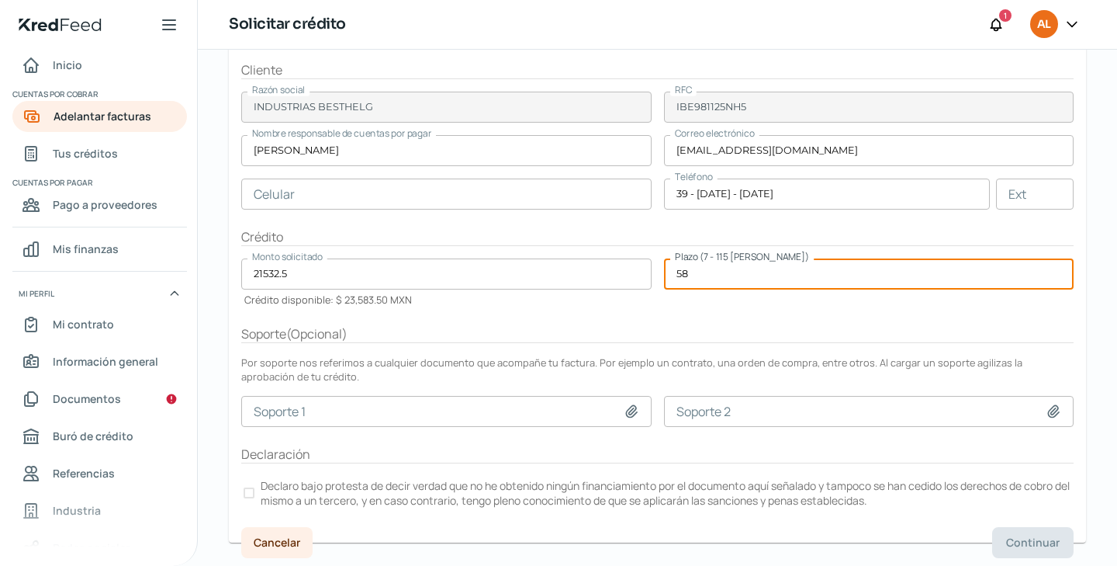
type input "58"
click at [291, 489] on p "Declaro bajo protesta de decir verdad que no he obtenido ningún financiamiento …" at bounding box center [666, 492] width 811 height 29
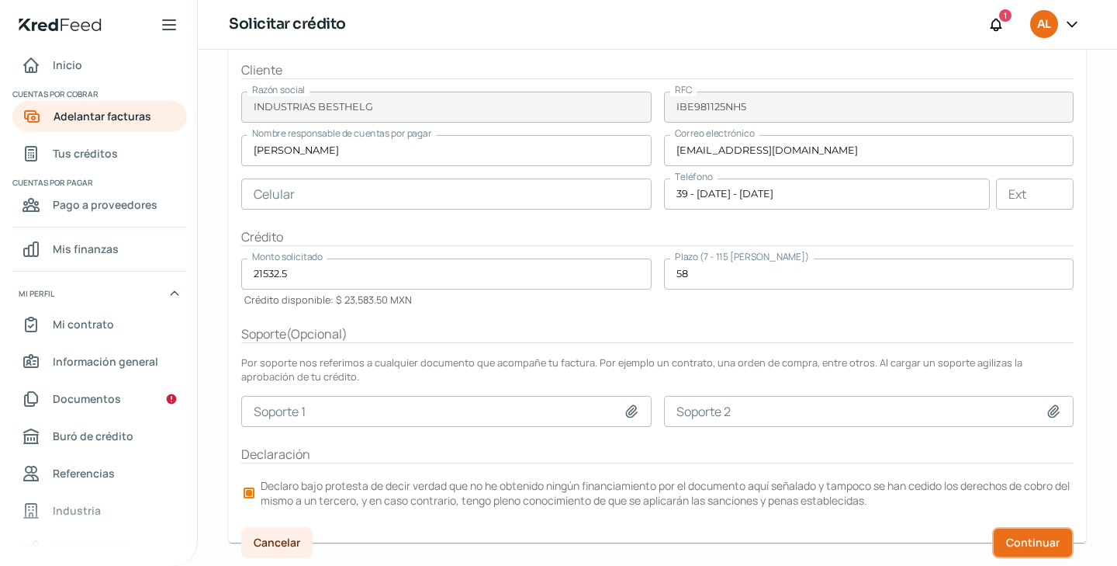
click at [1008, 537] on span "Continuar" at bounding box center [1033, 542] width 54 height 11
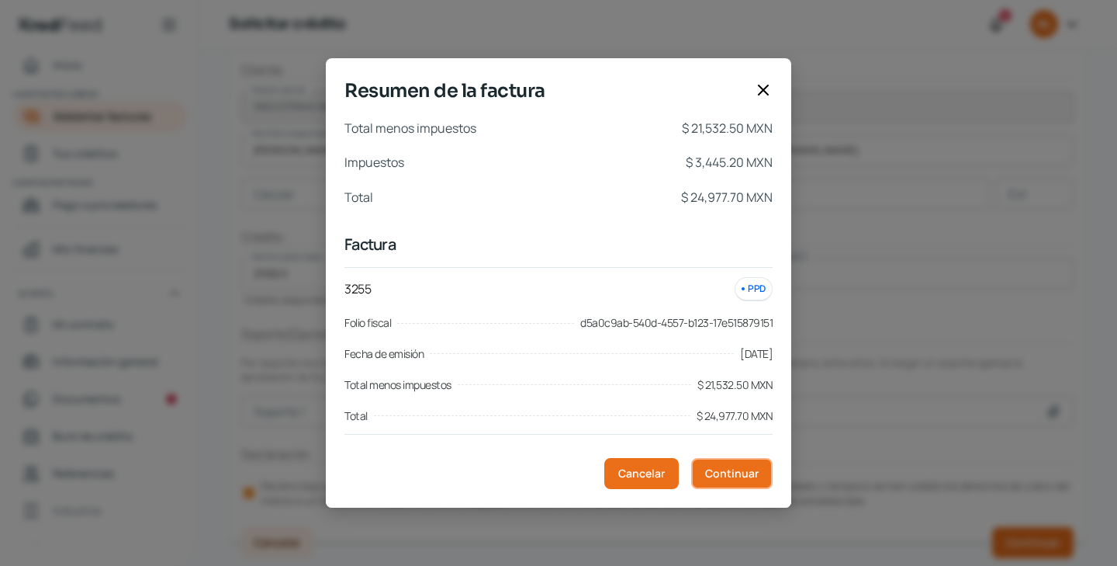
click at [745, 469] on span "Continuar" at bounding box center [732, 473] width 54 height 11
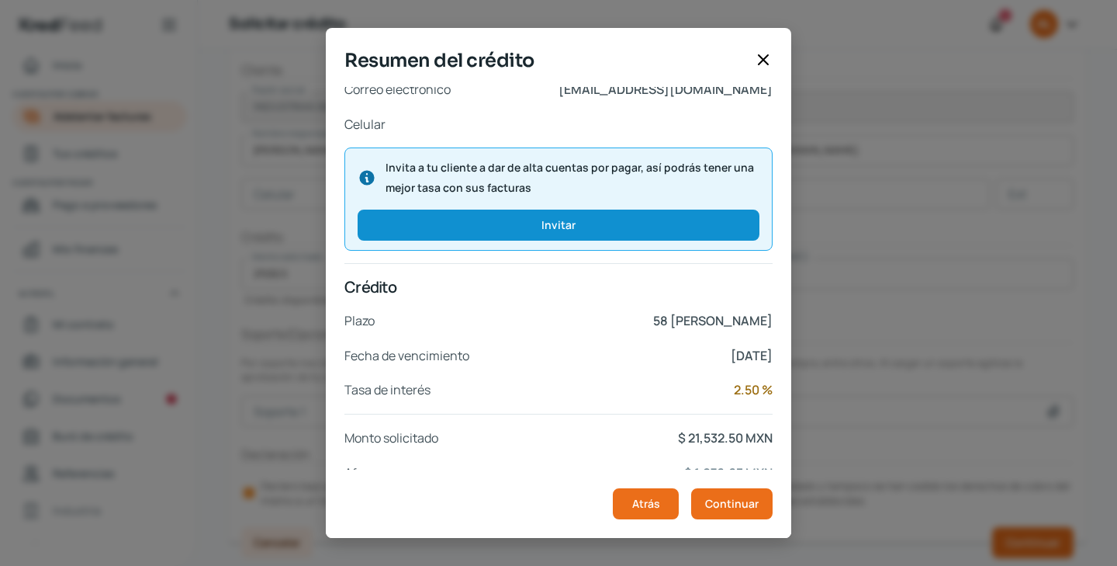
scroll to position [271, 0]
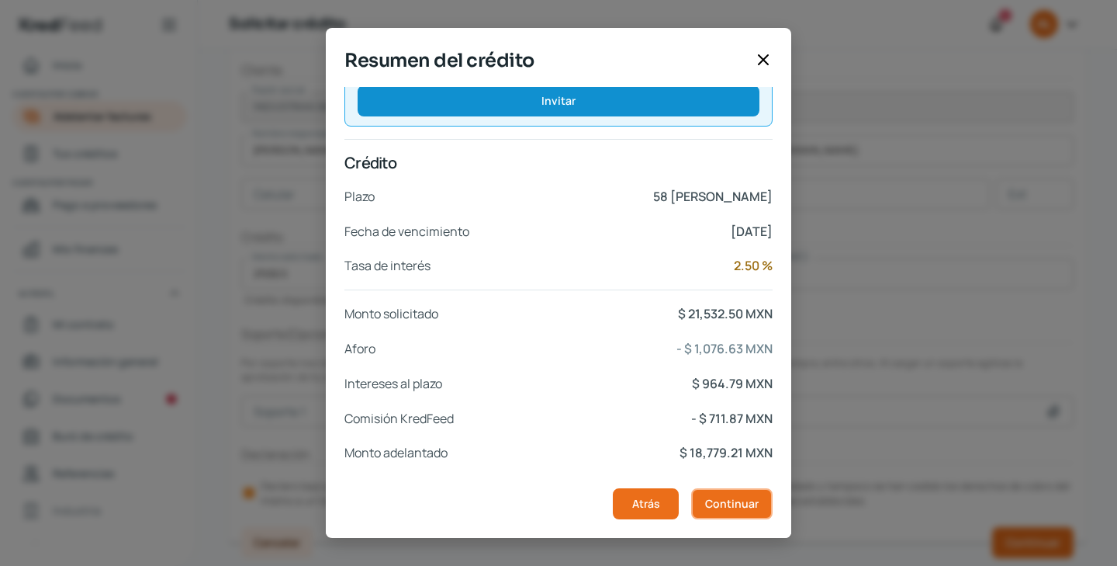
click at [735, 509] on span "Continuar" at bounding box center [732, 503] width 54 height 11
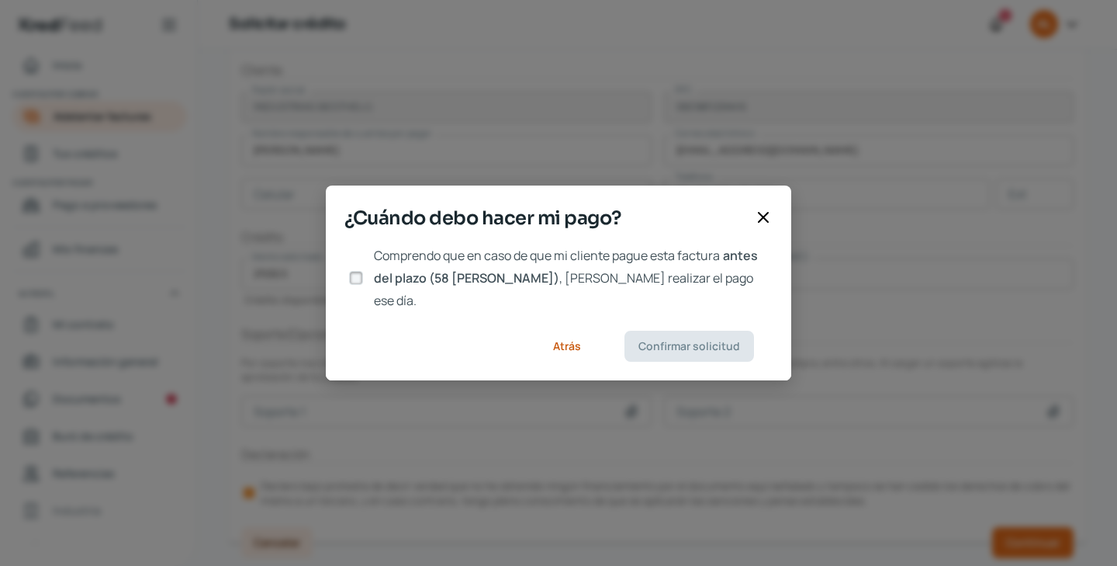
click at [485, 286] on span ", debo realizar el pago ese día." at bounding box center [563, 289] width 379 height 40
click at [363, 285] on input "Comprendo que en caso de que mi cliente pague esta factura antes del plazo (58 …" at bounding box center [356, 278] width 14 height 14
checkbox input "true"
click at [649, 341] on span "Confirmar solicitud" at bounding box center [689, 346] width 102 height 11
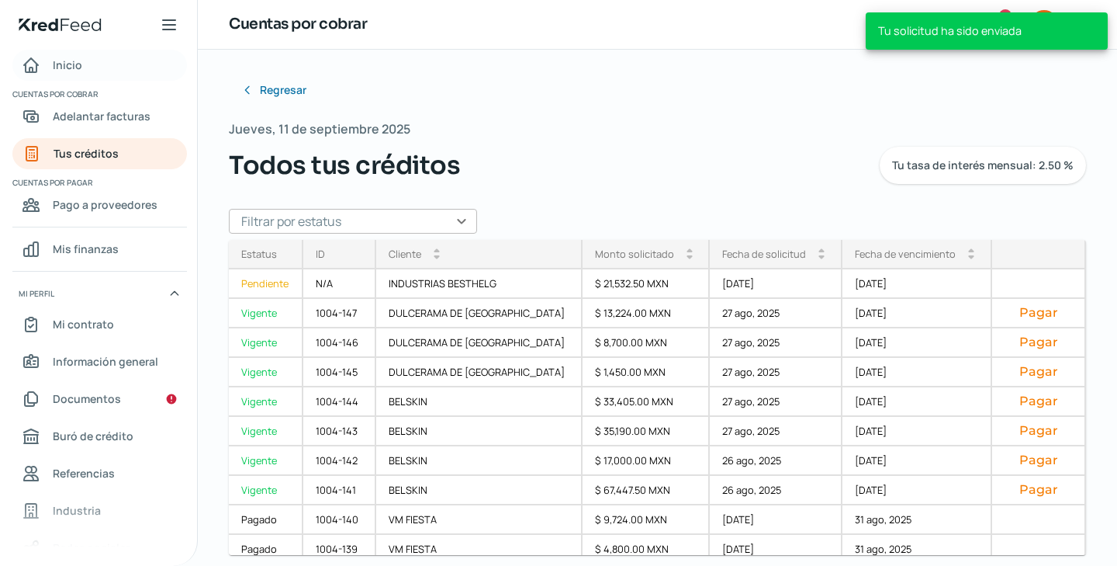
click at [83, 65] on link "Inicio" at bounding box center [99, 65] width 175 height 31
